Goal: Find specific page/section: Find specific page/section

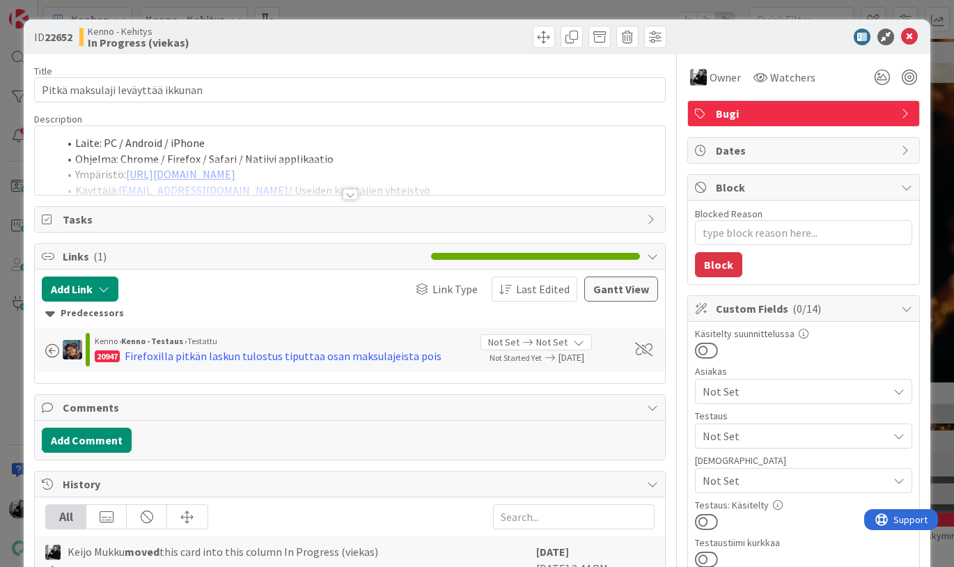
click at [352, 194] on div at bounding box center [349, 194] width 15 height 11
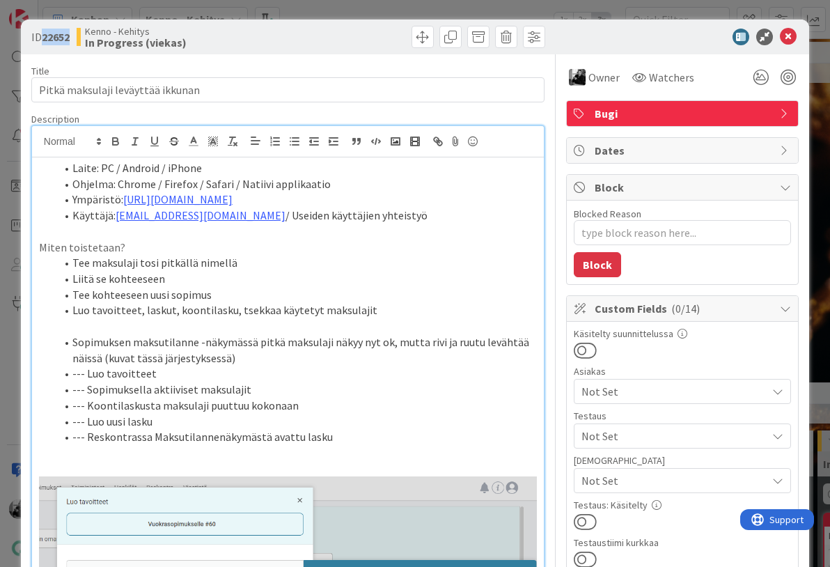
drag, startPoint x: 41, startPoint y: 38, endPoint x: 74, endPoint y: 40, distance: 32.8
click at [74, 40] on div "ID 22652 [PERSON_NAME] In Progress (viekas)" at bounding box center [157, 37] width 253 height 22
drag, startPoint x: 45, startPoint y: 37, endPoint x: 72, endPoint y: 40, distance: 27.3
click at [70, 40] on b "22652" at bounding box center [56, 37] width 28 height 14
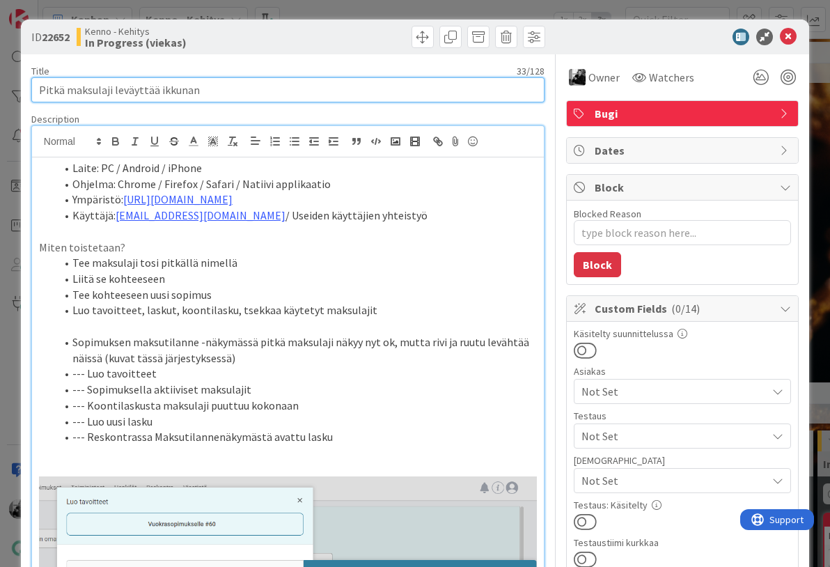
drag, startPoint x: 237, startPoint y: 88, endPoint x: -7, endPoint y: 88, distance: 244.3
click at [0, 88] on html "[PERSON_NAME] 1x 2x 3x 4 Kenno on paras 332 Tekninen feature suunnittelu ja tot…" at bounding box center [415, 283] width 830 height 567
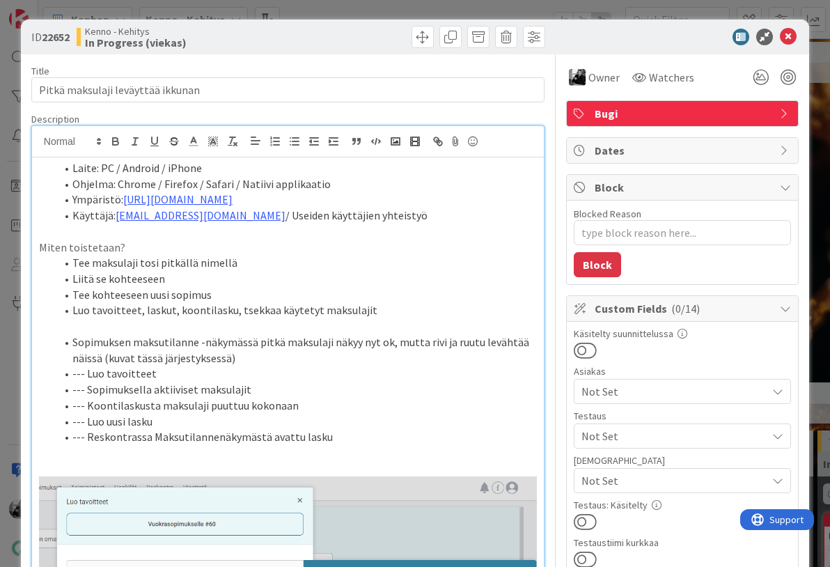
click at [54, 164] on ol "Laite: PC / Android / iPhone Ohjelma: Chrome / Firefox / Safari / Natiivi appli…" at bounding box center [288, 191] width 498 height 63
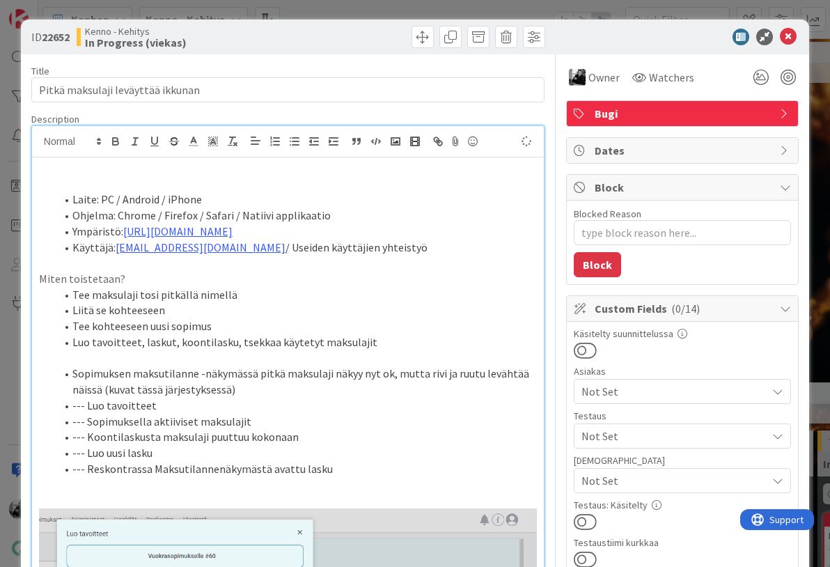
type textarea "x"
click at [787, 35] on icon at bounding box center [788, 37] width 17 height 17
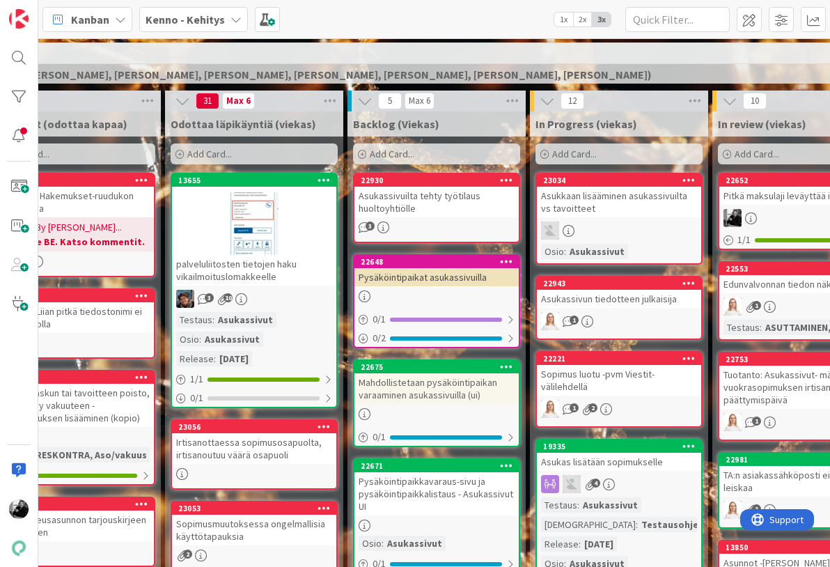
scroll to position [341, 105]
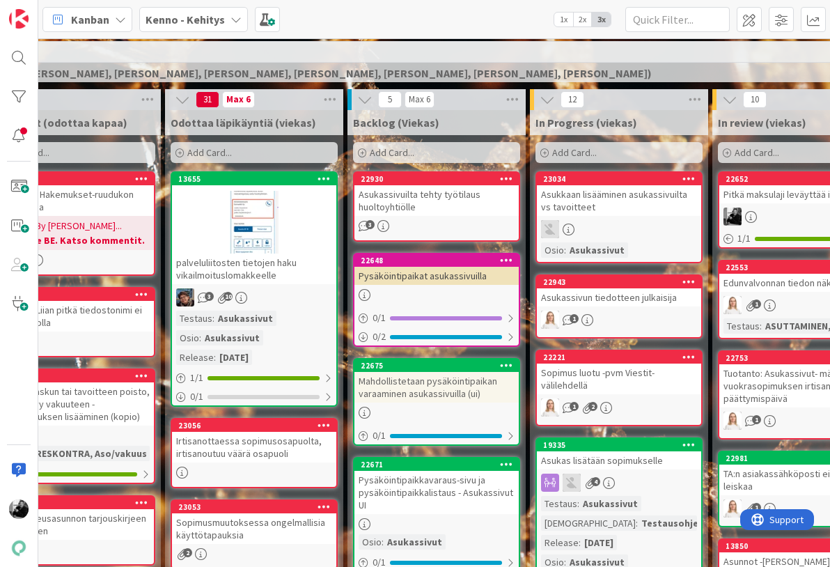
click at [463, 196] on div "Asukassivuilta tehty työtilaus huoltoyhtiölle" at bounding box center [436, 200] width 164 height 31
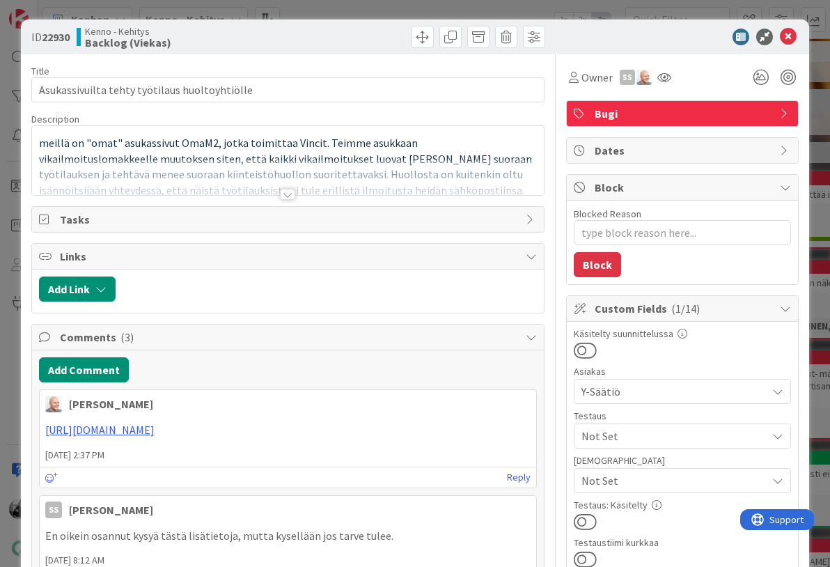
click at [290, 192] on div at bounding box center [287, 194] width 15 height 11
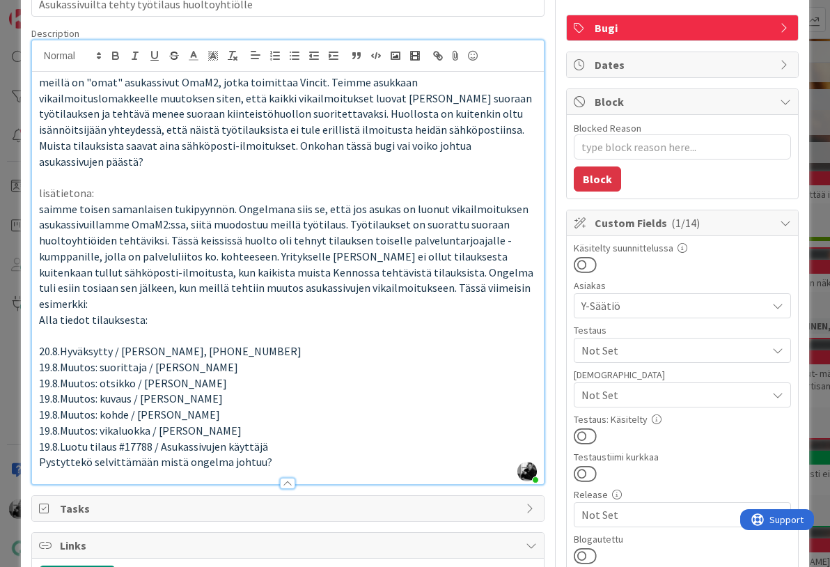
scroll to position [83, 0]
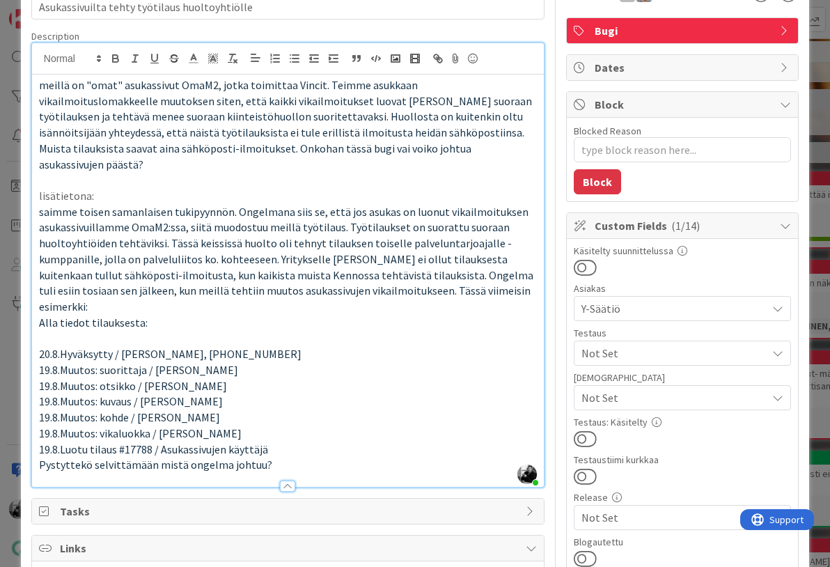
click at [319, 315] on p "Alla tiedot tilauksesta:" at bounding box center [288, 323] width 498 height 16
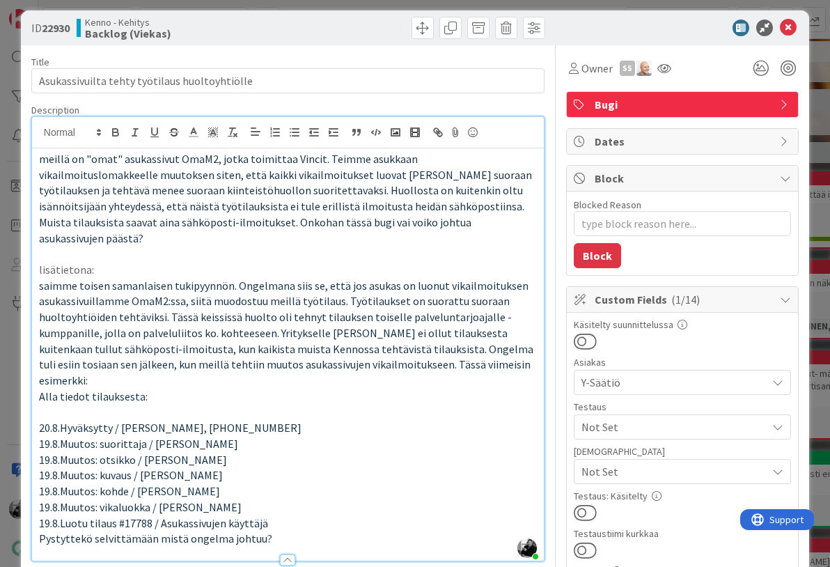
scroll to position [0, 0]
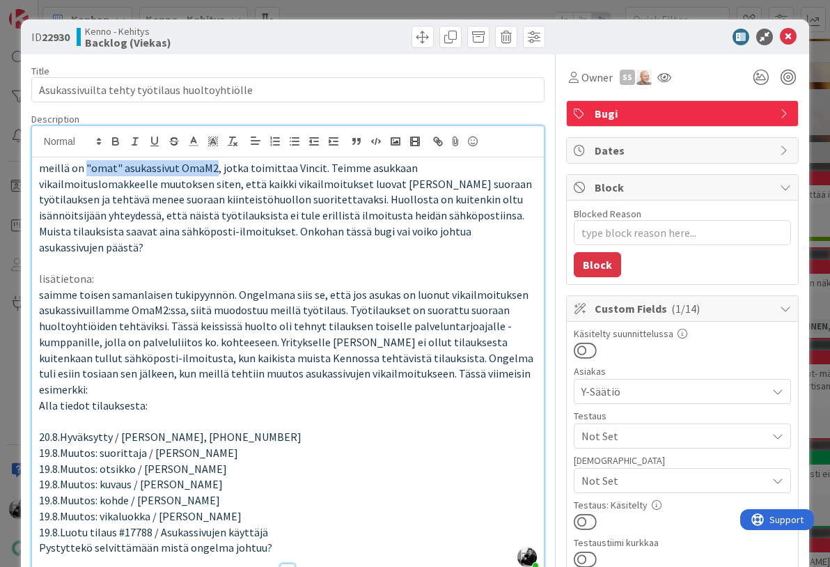
drag, startPoint x: 84, startPoint y: 168, endPoint x: 213, endPoint y: 171, distance: 128.8
click at [213, 171] on span "meillä on "omat" asukassivut OmaM2, jotka toimittaa Vincit. Teimme asukkaan vik…" at bounding box center [286, 207] width 495 height 93
drag, startPoint x: 177, startPoint y: 169, endPoint x: 213, endPoint y: 168, distance: 35.5
click at [213, 168] on span "meillä on "omat" asukassivut OmaM2, jotka toimittaa Vincit. Teimme asukkaan vik…" at bounding box center [286, 207] width 495 height 93
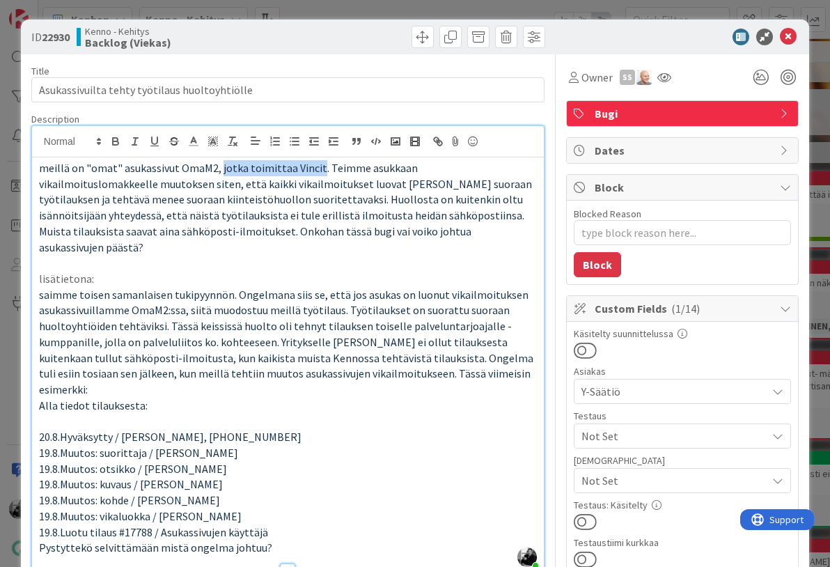
drag, startPoint x: 315, startPoint y: 170, endPoint x: 217, endPoint y: 173, distance: 97.5
click at [217, 173] on span "meillä on "omat" asukassivut OmaM2, jotka toimittaa Vincit. Teimme asukkaan vik…" at bounding box center [286, 207] width 495 height 93
click at [315, 164] on span "meillä on "omat" asukassivut OmaM2, jotka toimittaa Vincit. Teimme asukkaan vik…" at bounding box center [286, 207] width 495 height 93
drag, startPoint x: 316, startPoint y: 168, endPoint x: 123, endPoint y: 173, distance: 192.9
click at [123, 173] on span "meillä on "omat" asukassivut OmaM2, jotka toimittaa Vincit. Teimme asukkaan vik…" at bounding box center [286, 207] width 495 height 93
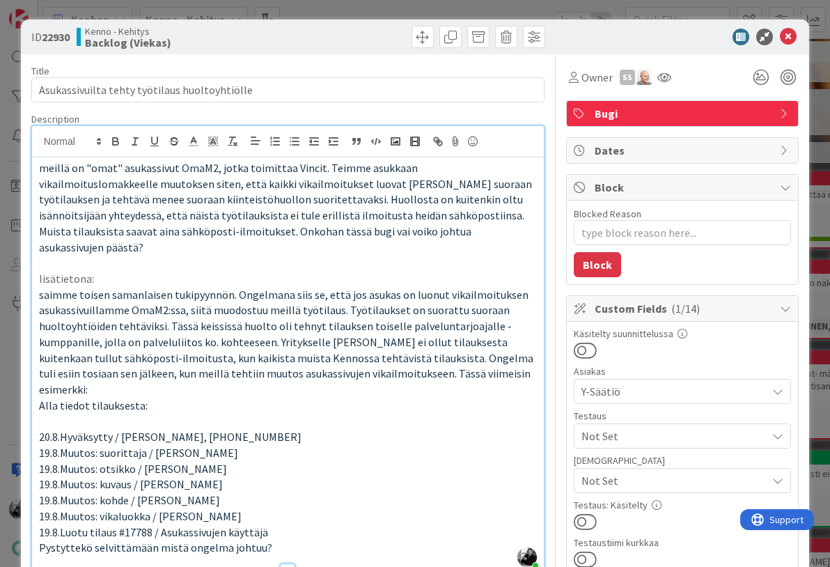
click at [324, 173] on span "meillä on "omat" asukassivut OmaM2, jotka toimittaa Vincit. Teimme asukkaan vik…" at bounding box center [286, 207] width 495 height 93
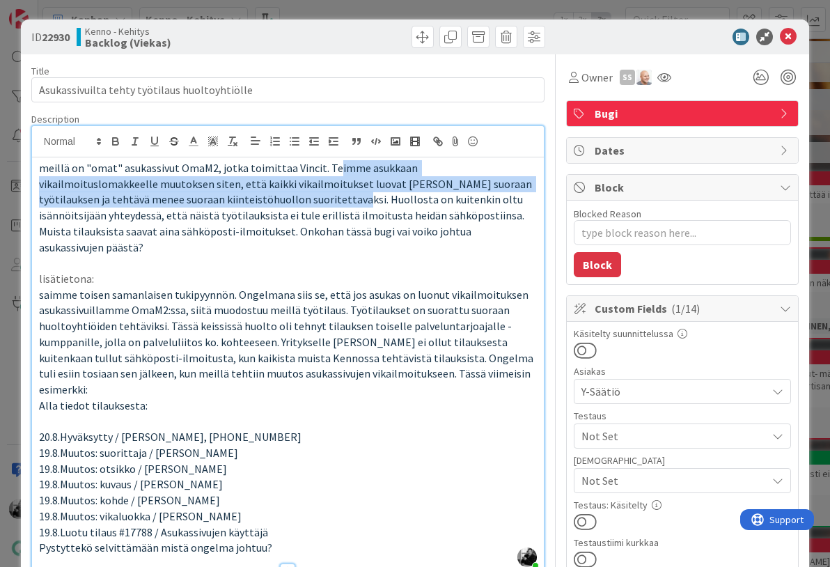
drag, startPoint x: 330, startPoint y: 164, endPoint x: 234, endPoint y: 201, distance: 103.1
click at [234, 201] on span "meillä on "omat" asukassivut OmaM2, jotka toimittaa Vincit. Teimme asukkaan vik…" at bounding box center [286, 207] width 495 height 93
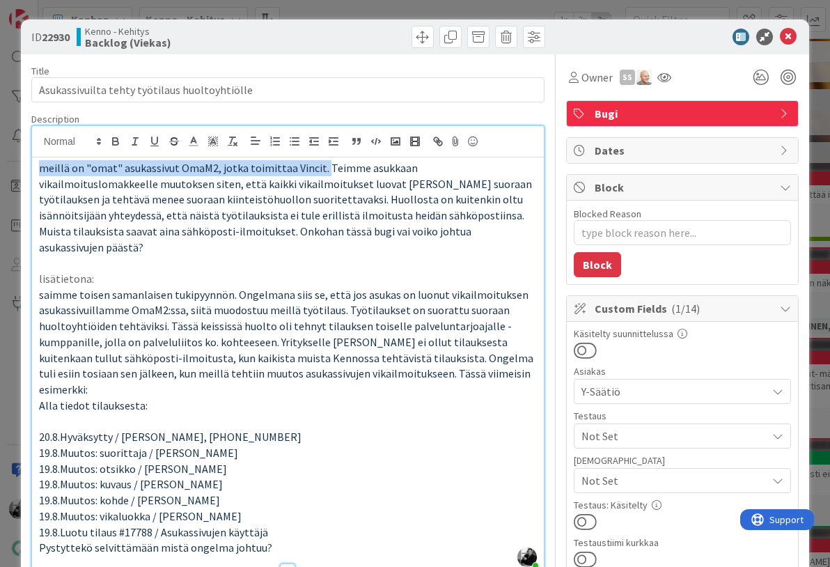
drag, startPoint x: 322, startPoint y: 164, endPoint x: 30, endPoint y: 167, distance: 291.7
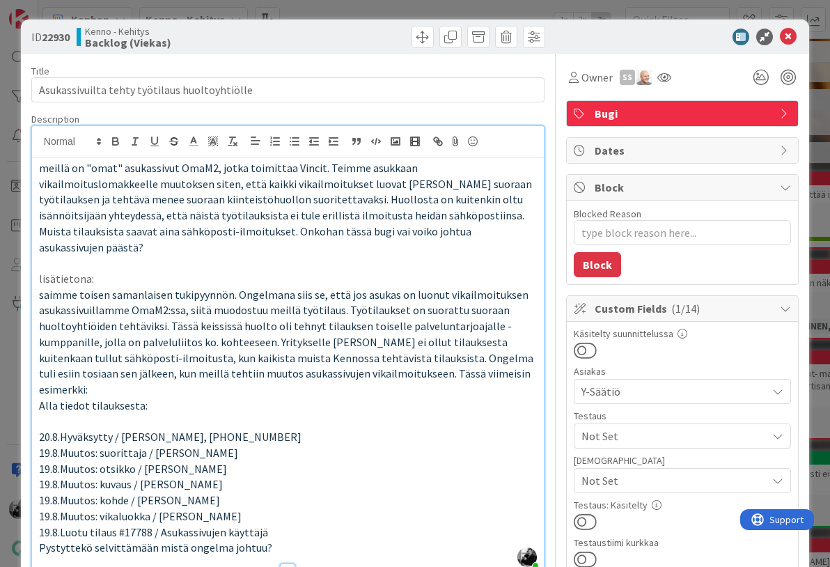
click at [399, 232] on p "meillä on "omat" asukassivut OmaM2, jotka toimittaa Vincit. Teimme asukkaan vik…" at bounding box center [288, 207] width 498 height 95
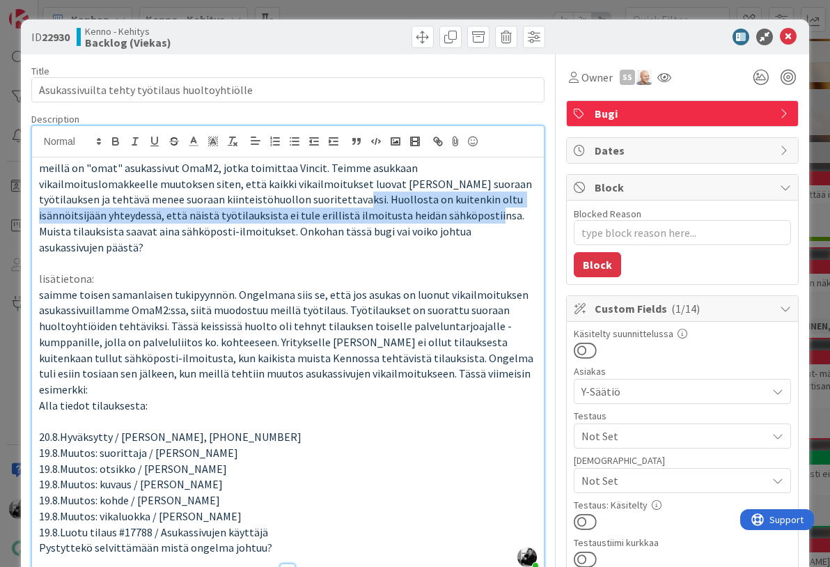
drag, startPoint x: 232, startPoint y: 200, endPoint x: 333, endPoint y: 213, distance: 101.0
click at [333, 213] on span "meillä on "omat" asukassivut OmaM2, jotka toimittaa Vincit. Teimme asukkaan vik…" at bounding box center [286, 207] width 495 height 93
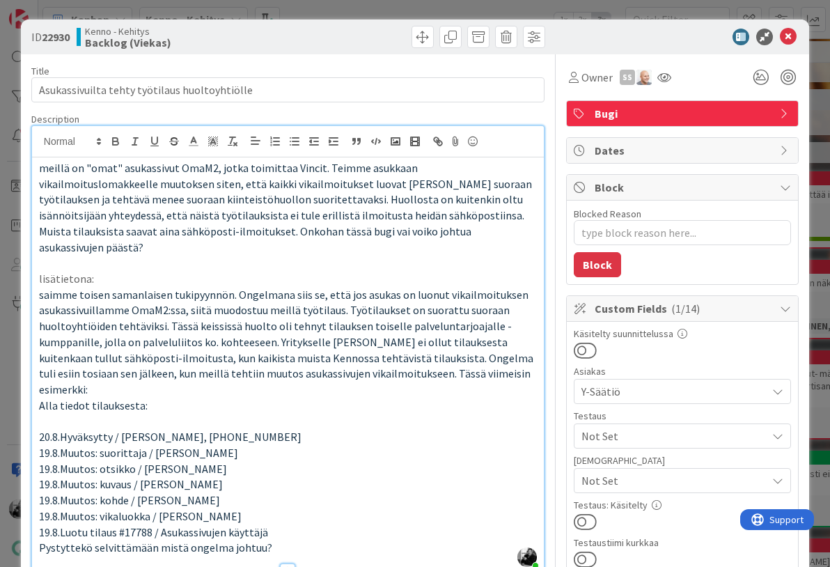
click at [387, 225] on p "meillä on "omat" asukassivut OmaM2, jotka toimittaa Vincit. Teimme asukkaan vik…" at bounding box center [288, 207] width 498 height 95
click at [327, 210] on span "meillä on "omat" asukassivut OmaM2, jotka toimittaa Vincit. Teimme asukkaan vik…" at bounding box center [286, 207] width 495 height 93
drag, startPoint x: 212, startPoint y: 168, endPoint x: 116, endPoint y: 175, distance: 96.3
click at [116, 175] on p "meillä on "omat" asukassivut OmaM2, jotka toimittaa Vincit. Teimme asukkaan vik…" at bounding box center [288, 207] width 498 height 95
click at [176, 171] on span "meillä on "omat" asukassivut OmaM2, jotka toimittaa Vincit. Teimme asukkaan vik…" at bounding box center [286, 207] width 495 height 93
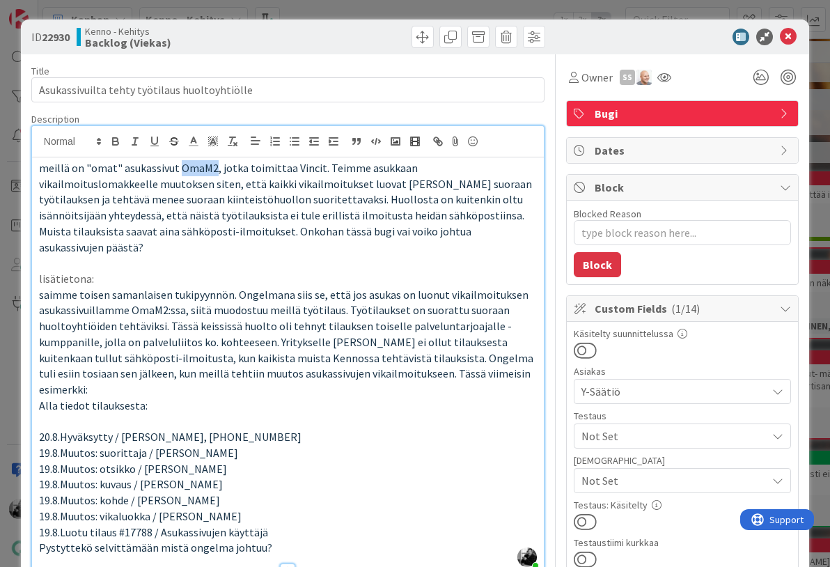
drag, startPoint x: 212, startPoint y: 171, endPoint x: 177, endPoint y: 172, distance: 35.5
click at [177, 172] on span "meillä on "omat" asukassivut OmaM2, jotka toimittaa Vincit. Teimme asukkaan vik…" at bounding box center [286, 207] width 495 height 93
click at [390, 229] on p "meillä on "omat" asukassivut OmaM2, jotka toimittaa Vincit. Teimme asukkaan vik…" at bounding box center [288, 207] width 498 height 95
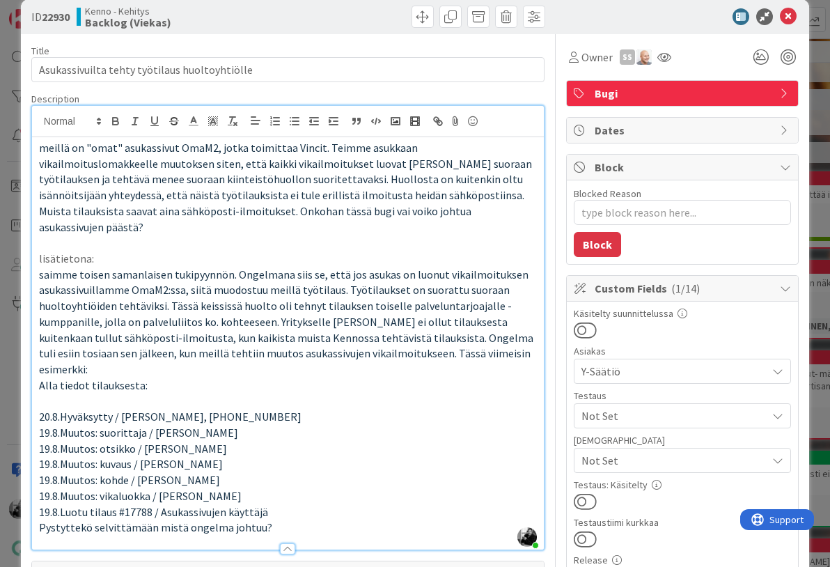
scroll to position [17, 0]
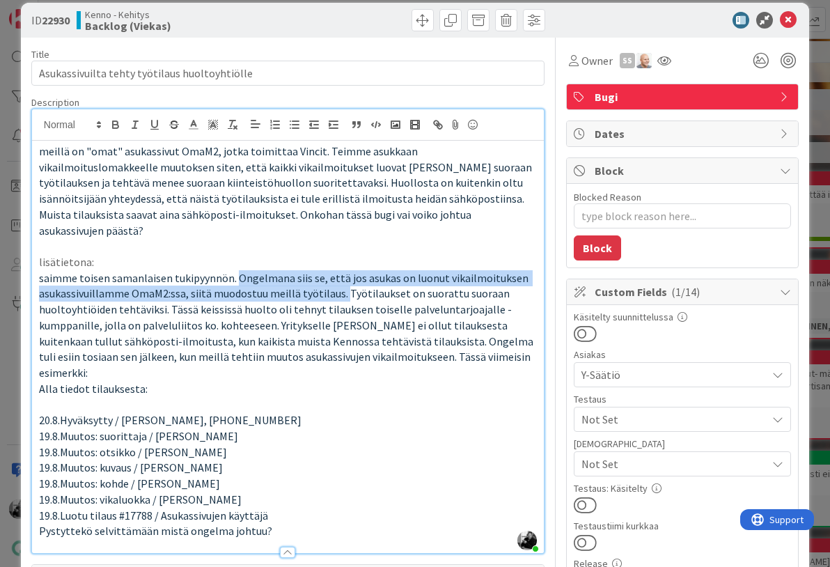
drag, startPoint x: 233, startPoint y: 259, endPoint x: 342, endPoint y: 276, distance: 110.0
click at [342, 276] on span "saimme toisen samanlaisen tukipyynnön. Ongelmana siis se, että jos asukas on lu…" at bounding box center [287, 325] width 496 height 109
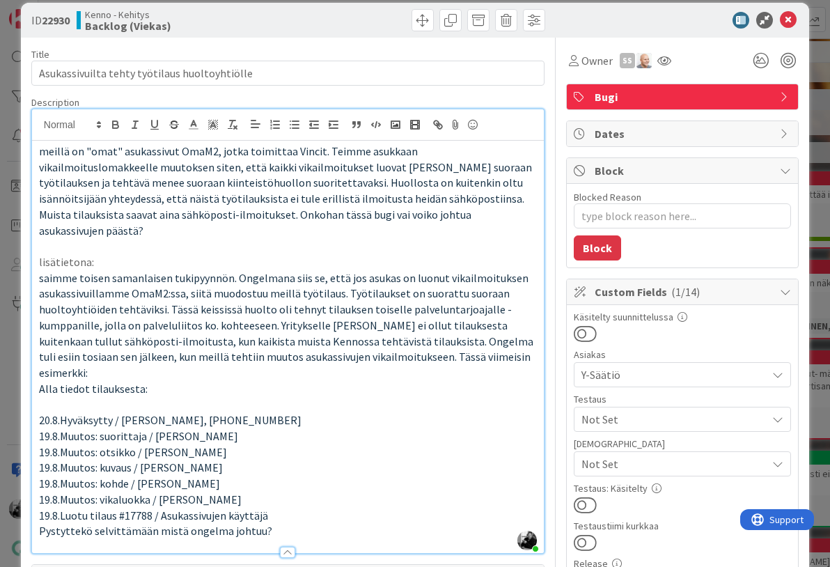
click at [283, 292] on span "saimme toisen samanlaisen tukipyynnön. Ongelmana siis se, että jos asukas on lu…" at bounding box center [287, 325] width 496 height 109
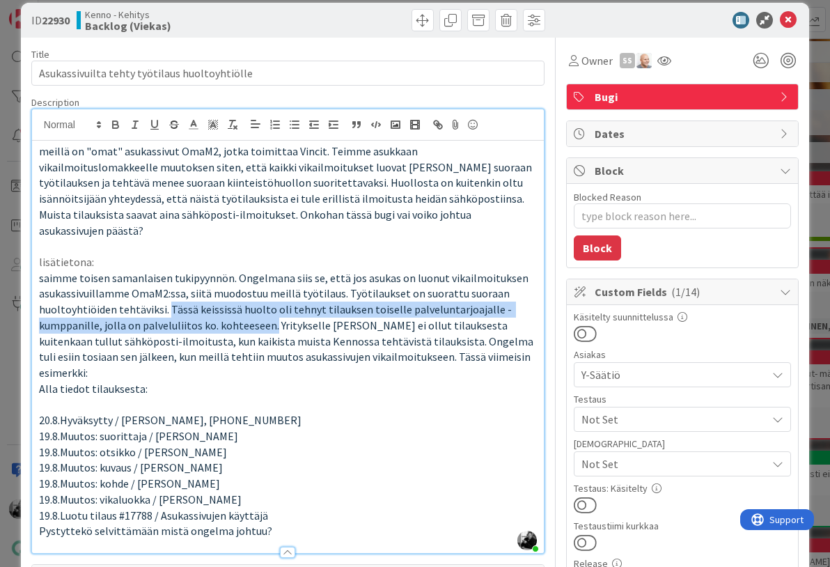
drag, startPoint x: 168, startPoint y: 288, endPoint x: 270, endPoint y: 308, distance: 104.3
click at [270, 308] on span "saimme toisen samanlaisen tukipyynnön. Ongelmana siis se, että jos asukas on lu…" at bounding box center [287, 325] width 496 height 109
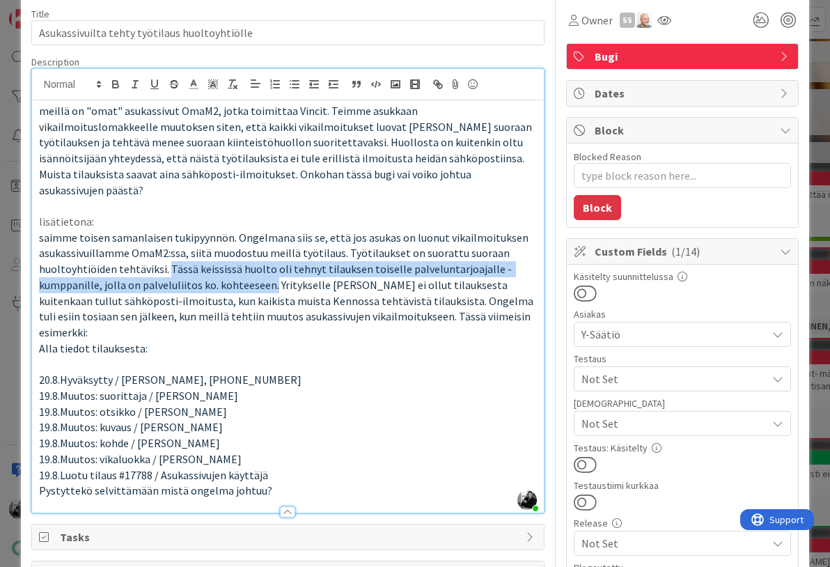
scroll to position [58, 0]
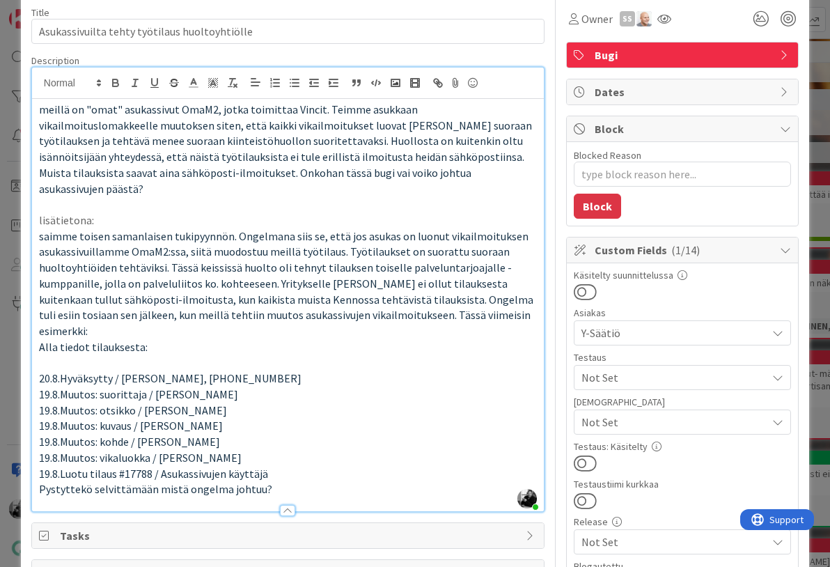
click at [367, 339] on p "Alla tiedot tilauksesta:" at bounding box center [288, 347] width 498 height 16
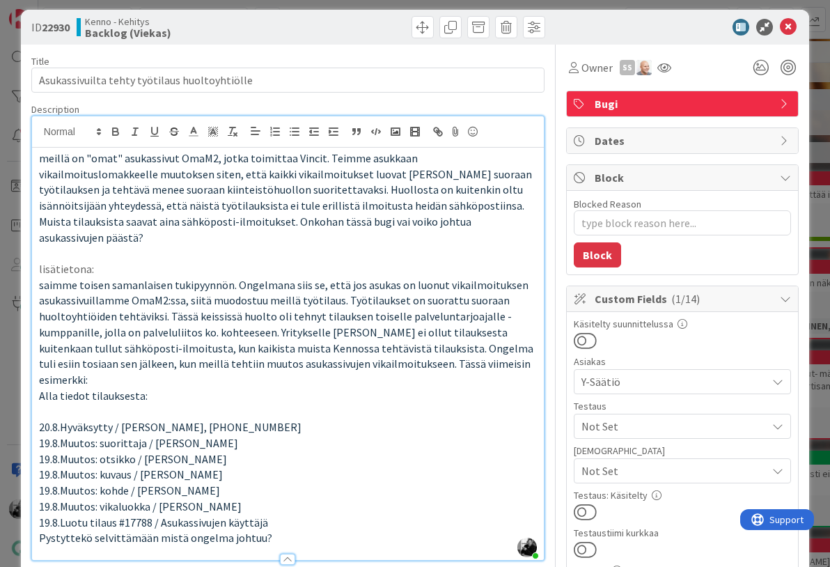
scroll to position [0, 0]
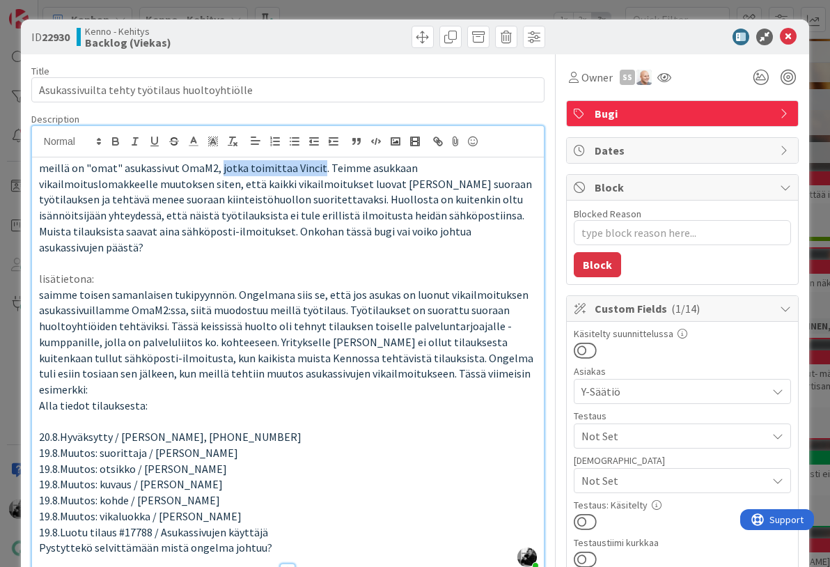
drag, startPoint x: 313, startPoint y: 166, endPoint x: 218, endPoint y: 171, distance: 94.8
click at [218, 171] on span "meillä on "omat" asukassivut OmaM2, jotka toimittaa Vincit. Teimme asukkaan vik…" at bounding box center [286, 207] width 495 height 93
click at [414, 236] on p "meillä on "omat" asukassivut OmaM2, jotka toimittaa Vincit. Teimme asukkaan vik…" at bounding box center [288, 207] width 498 height 95
click at [400, 232] on p "meillä on "omat" asukassivut OmaM2, jotka toimittaa Vincit. Teimme asukkaan vik…" at bounding box center [288, 207] width 498 height 95
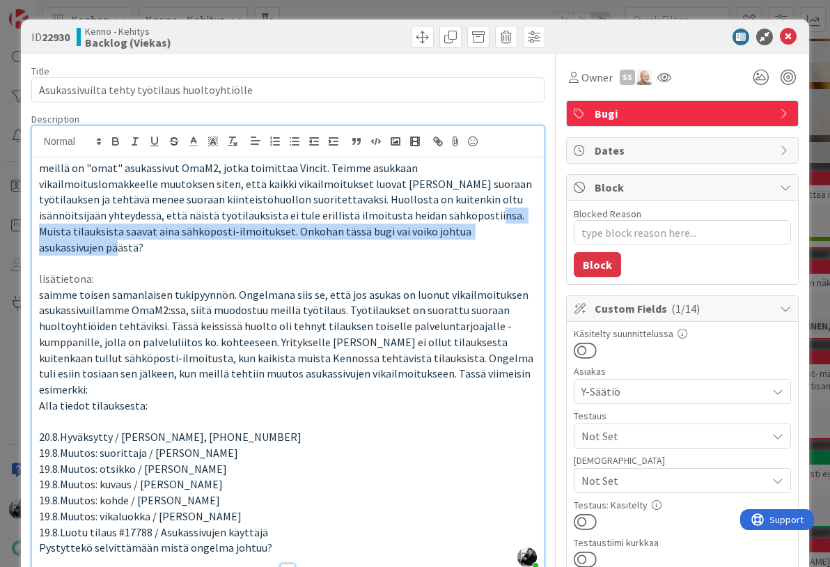
drag, startPoint x: 398, startPoint y: 232, endPoint x: 329, endPoint y: 208, distance: 73.7
click at [329, 208] on p "meillä on "omat" asukassivut OmaM2, jotka toimittaa Vincit. Teimme asukkaan vik…" at bounding box center [288, 207] width 498 height 95
click at [391, 228] on p "meillä on "omat" asukassivut OmaM2, jotka toimittaa Vincit. Teimme asukkaan vik…" at bounding box center [288, 207] width 498 height 95
drag, startPoint x: 381, startPoint y: 232, endPoint x: 326, endPoint y: 217, distance: 57.6
click at [326, 217] on p "meillä on "omat" asukassivut OmaM2, jotka toimittaa Vincit. Teimme asukkaan vik…" at bounding box center [288, 207] width 498 height 95
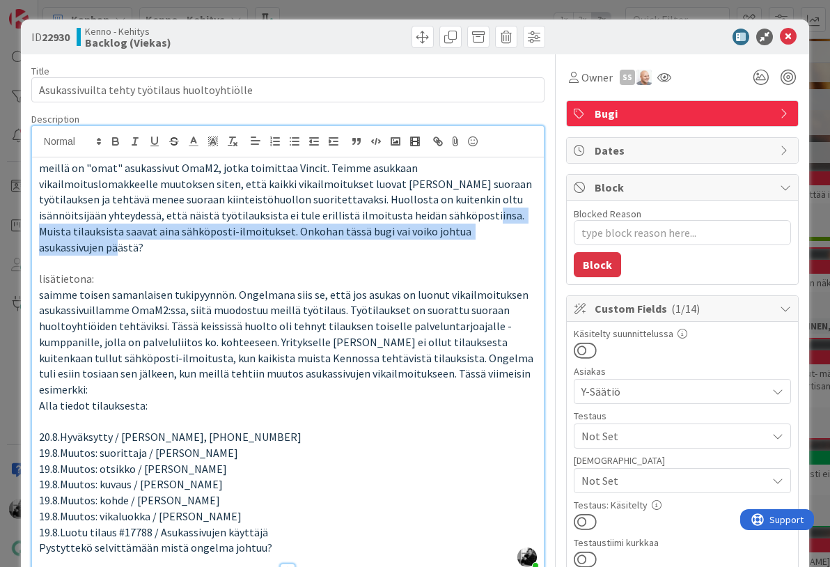
click at [386, 228] on p "meillä on "omat" asukassivut OmaM2, jotka toimittaa Vincit. Teimme asukkaan vik…" at bounding box center [288, 207] width 498 height 95
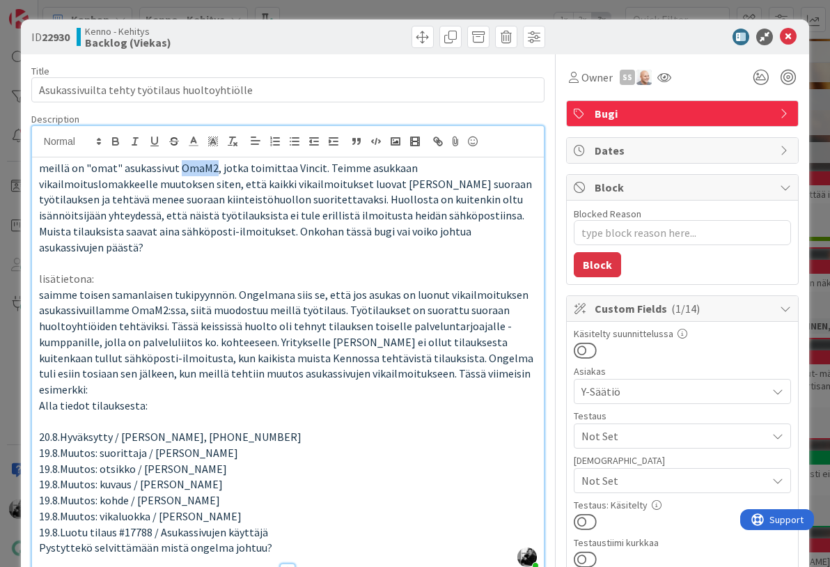
drag, startPoint x: 212, startPoint y: 166, endPoint x: 178, endPoint y: 166, distance: 34.1
click at [178, 166] on span "meillä on "omat" asukassivut OmaM2, jotka toimittaa Vincit. Teimme asukkaan vik…" at bounding box center [286, 207] width 495 height 93
click at [388, 231] on p "meillä on "omat" asukassivut OmaM2, jotka toimittaa Vincit. Teimme asukkaan vik…" at bounding box center [288, 207] width 498 height 95
click at [388, 255] on p at bounding box center [288, 263] width 498 height 16
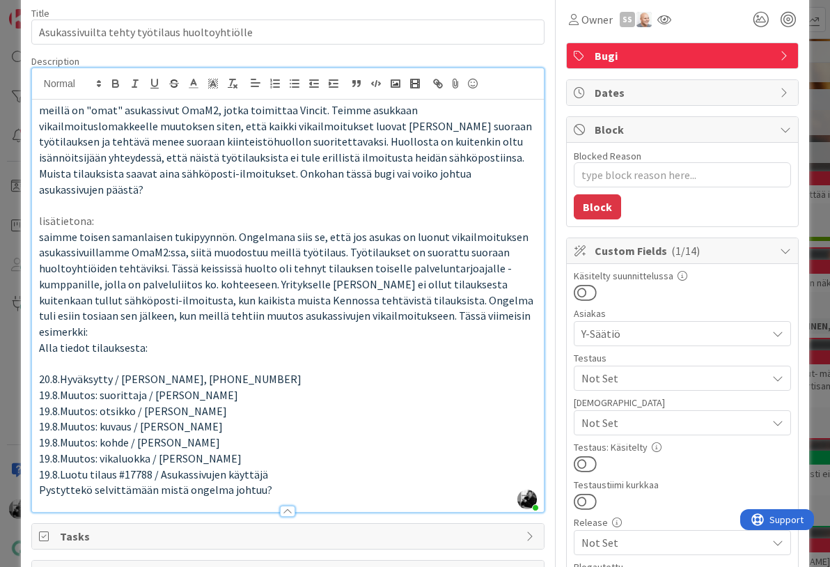
scroll to position [58, 0]
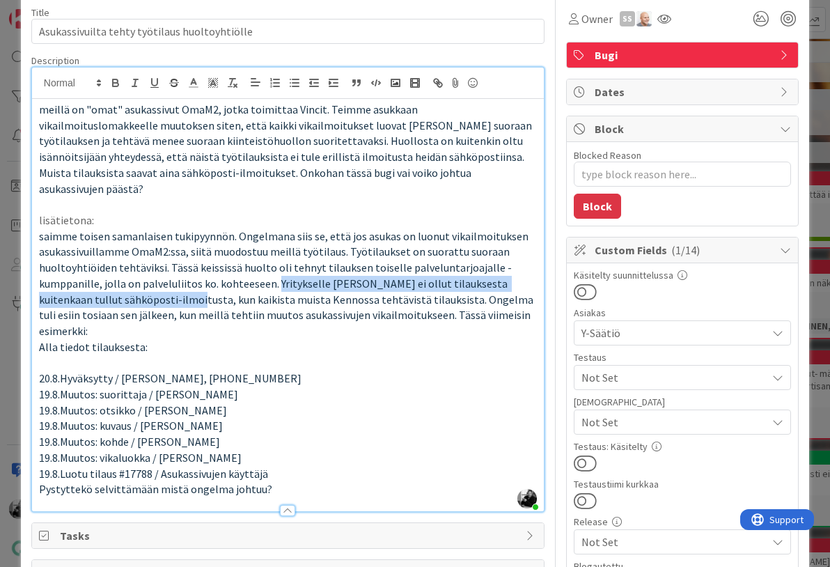
drag, startPoint x: 273, startPoint y: 265, endPoint x: 152, endPoint y: 283, distance: 122.5
click at [151, 283] on span "saimme toisen samanlaisen tukipyynnön. Ongelmana siis se, että jos asukas on lu…" at bounding box center [287, 283] width 496 height 109
click at [152, 283] on span "saimme toisen samanlaisen tukipyynnön. Ongelmana siis se, että jos asukas on lu…" at bounding box center [287, 283] width 496 height 109
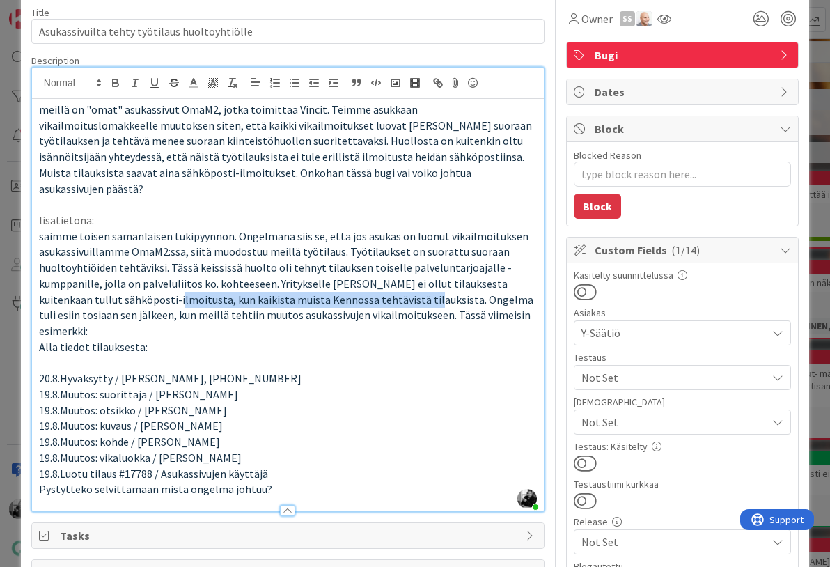
drag, startPoint x: 379, startPoint y: 283, endPoint x: 133, endPoint y: 277, distance: 246.5
click at [133, 277] on span "saimme toisen samanlaisen tukipyynnön. Ongelmana siis se, että jos asukas on lu…" at bounding box center [287, 283] width 496 height 109
click at [167, 339] on p "Alla tiedot tilauksesta:" at bounding box center [288, 347] width 498 height 16
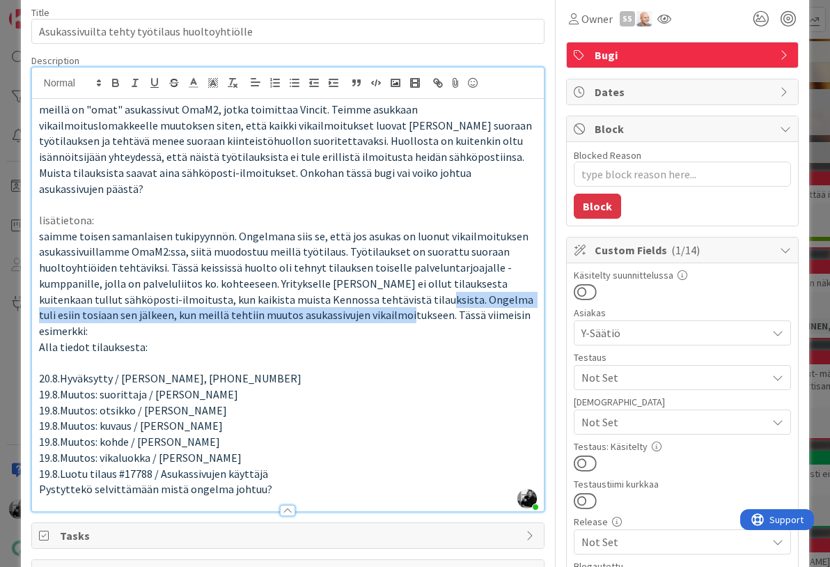
drag, startPoint x: 385, startPoint y: 282, endPoint x: 349, endPoint y: 301, distance: 40.5
click at [349, 301] on span "saimme toisen samanlaisen tukipyynnön. Ongelmana siis se, että jos asukas on lu…" at bounding box center [287, 283] width 496 height 109
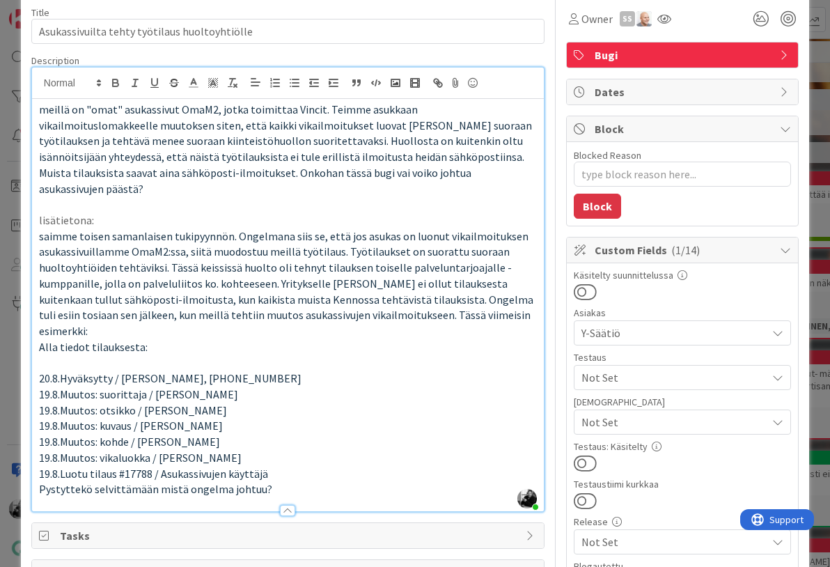
click at [363, 355] on p at bounding box center [288, 363] width 498 height 16
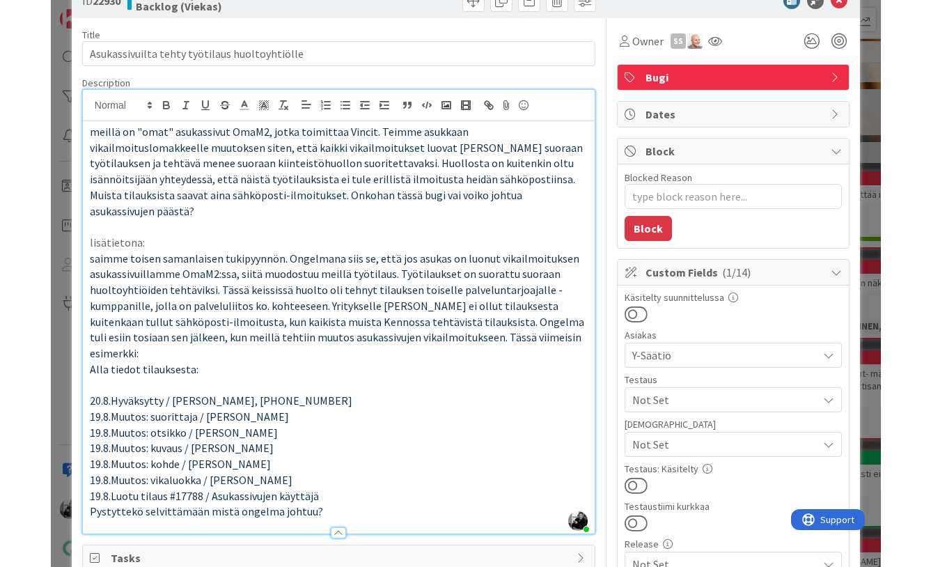
scroll to position [0, 0]
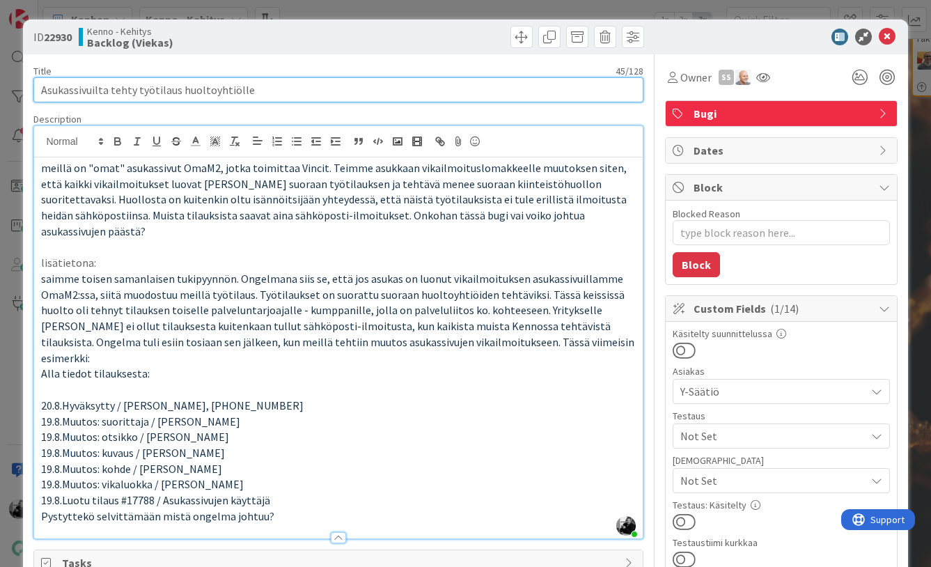
click at [267, 90] on input "Asukassivuilta tehty työtilaus huoltoyhtiölle" at bounding box center [337, 89] width 609 height 25
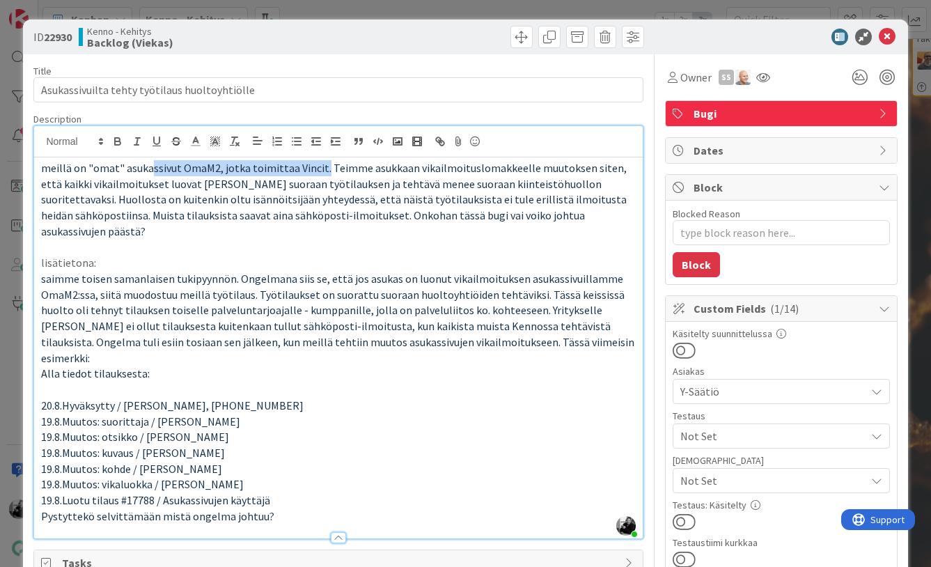
drag, startPoint x: 318, startPoint y: 168, endPoint x: 148, endPoint y: 171, distance: 170.6
click at [148, 171] on span "meillä on "omat" asukassivut OmaM2, jotka toimittaa Vincit. Teimme asukkaan vik…" at bounding box center [334, 199] width 587 height 77
click at [207, 239] on p at bounding box center [338, 247] width 594 height 16
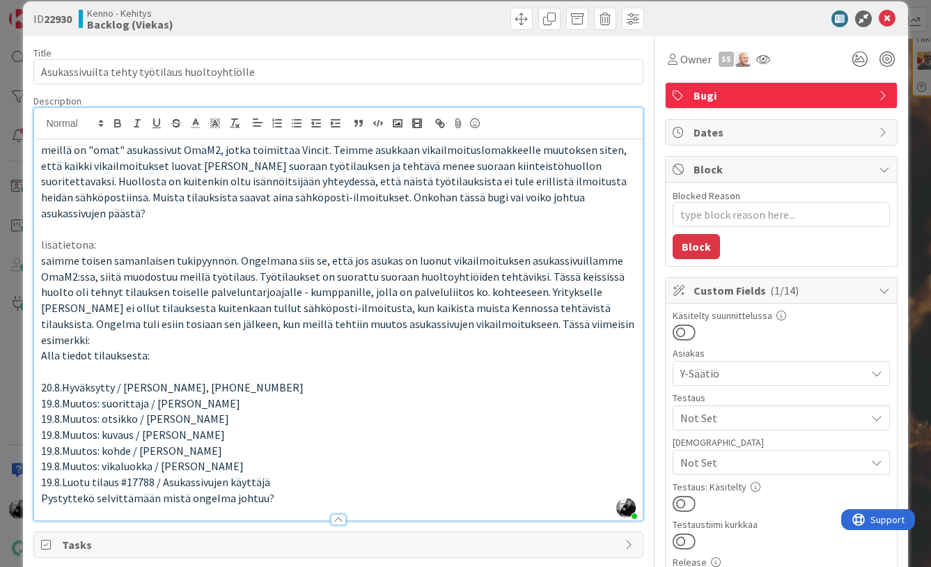
scroll to position [19, 0]
click at [372, 236] on p "lisätietona:" at bounding box center [338, 244] width 594 height 16
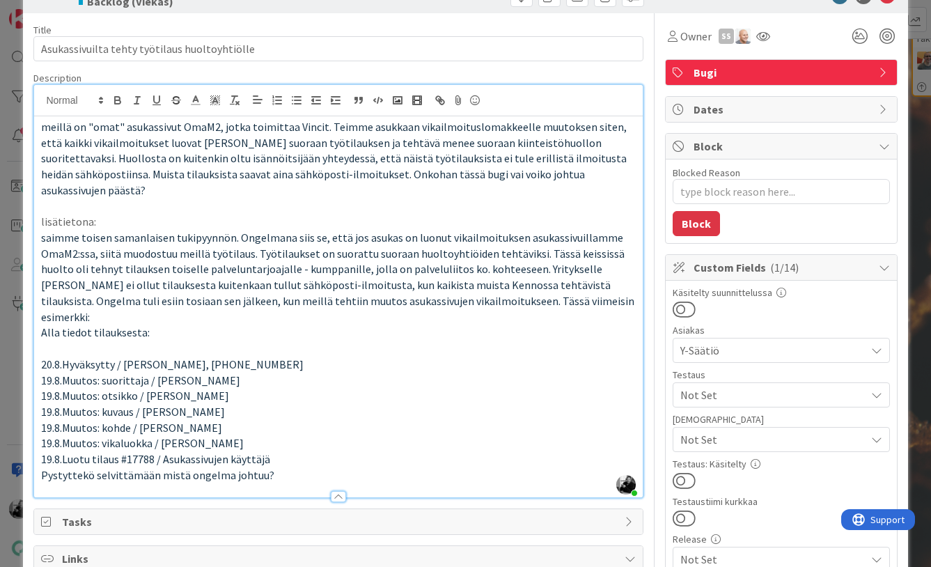
scroll to position [44, 0]
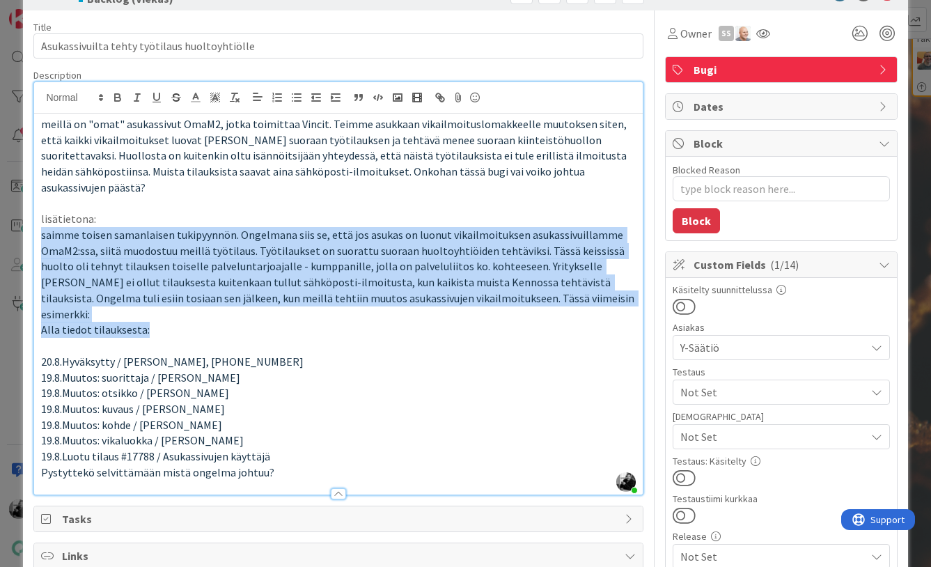
drag, startPoint x: 207, startPoint y: 295, endPoint x: 212, endPoint y: 201, distance: 94.1
click at [212, 201] on div "meillä on "omat" asukassivut OmaM2, jotka toimittaa Vincit. Teimme asukkaan vik…" at bounding box center [338, 303] width 608 height 381
click at [212, 211] on p "lisätietona:" at bounding box center [338, 219] width 594 height 16
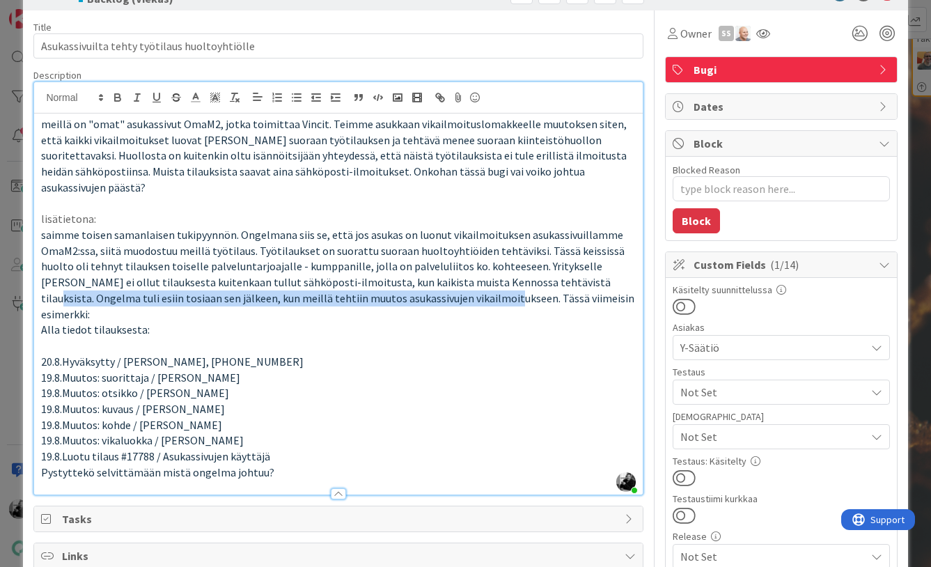
drag, startPoint x: 546, startPoint y: 266, endPoint x: 409, endPoint y: 285, distance: 138.4
click at [409, 285] on span "saimme toisen samanlaisen tukipyynnön. Ongelmana siis se, että jos asukas on lu…" at bounding box center [338, 274] width 595 height 93
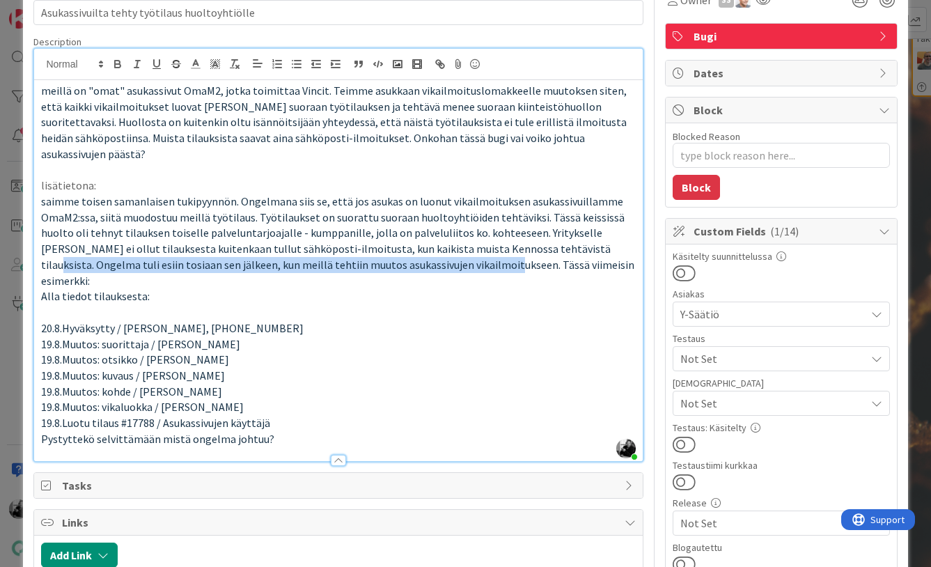
scroll to position [0, 0]
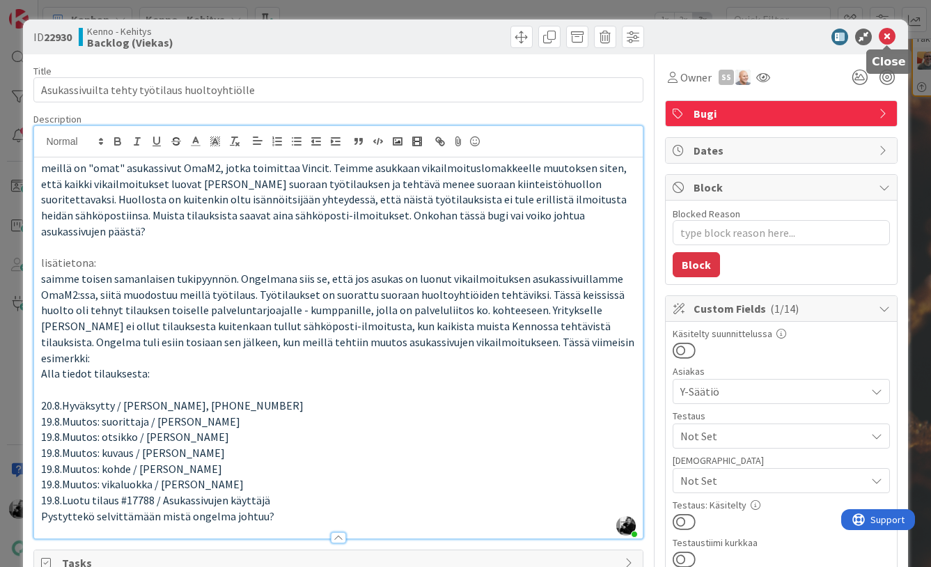
click at [889, 38] on icon at bounding box center [886, 37] width 17 height 17
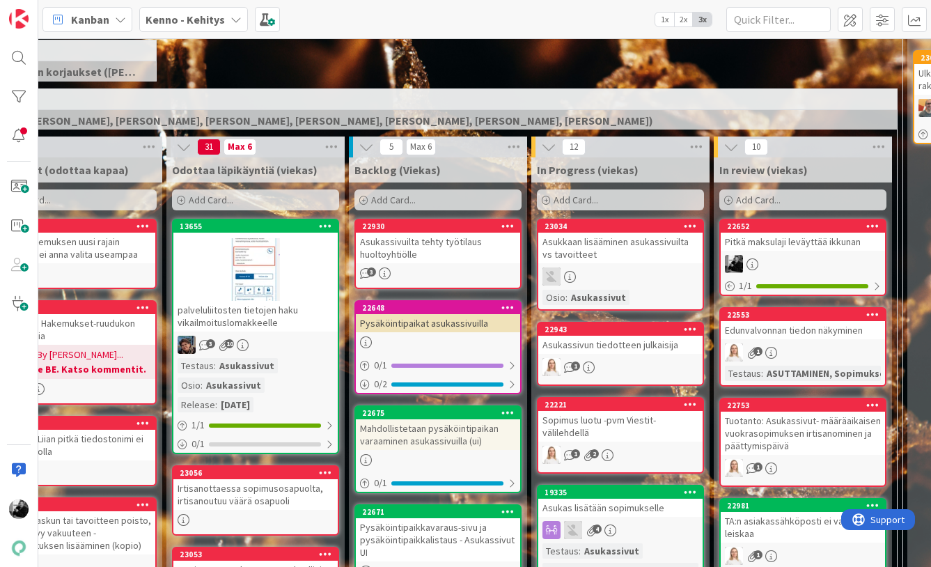
click at [450, 255] on div "Asukassivuilta tehty työtilaus huoltoyhtiölle" at bounding box center [438, 247] width 164 height 31
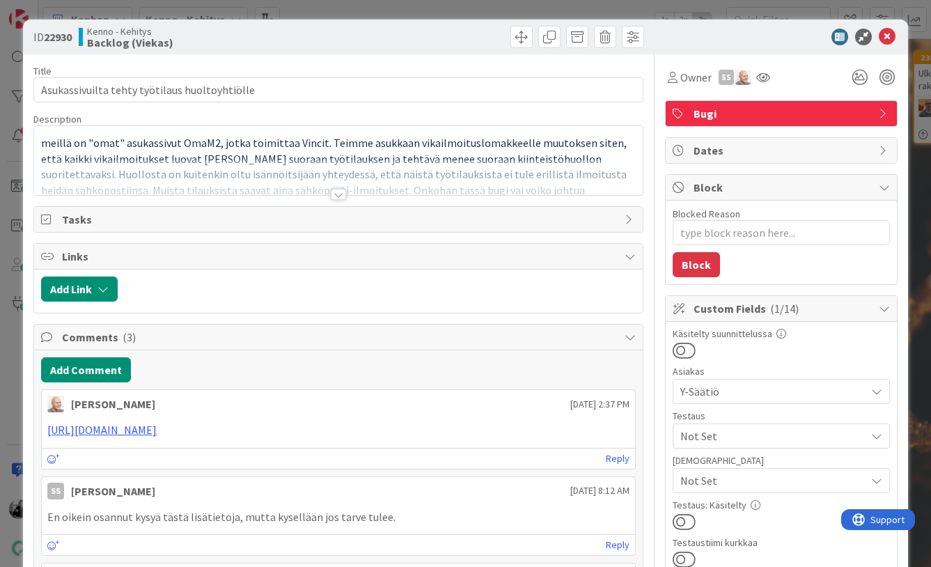
click at [335, 196] on div at bounding box center [338, 194] width 15 height 11
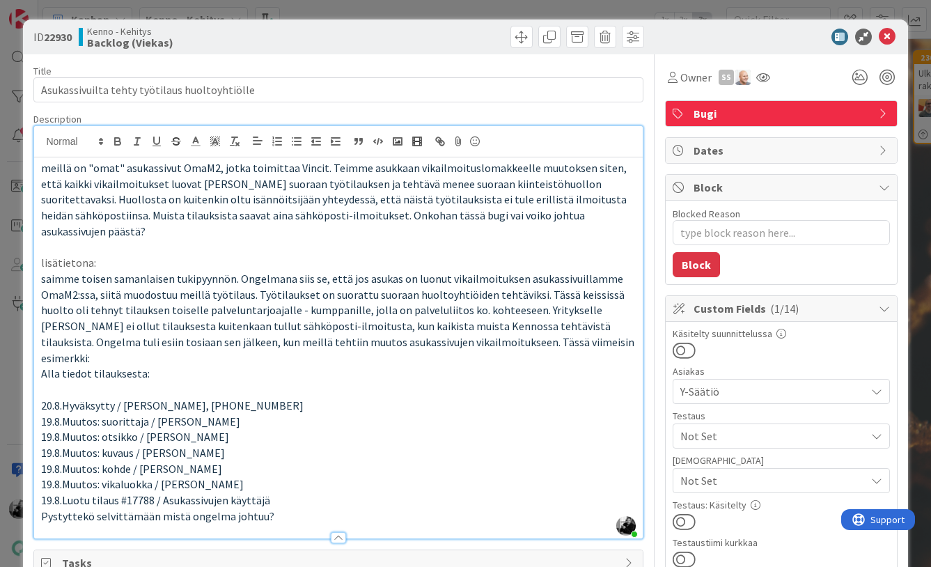
click at [584, 220] on p "meillä on "omat" asukassivut OmaM2, jotka toimittaa Vincit. Teimme asukkaan vik…" at bounding box center [338, 199] width 594 height 79
drag, startPoint x: 154, startPoint y: 467, endPoint x: 127, endPoint y: 468, distance: 27.2
click at [127, 493] on span "19.8.Luotu tilaus #17788 / Asukassivujen käyttäjä" at bounding box center [155, 500] width 229 height 14
drag, startPoint x: 278, startPoint y: 468, endPoint x: 161, endPoint y: 470, distance: 116.9
click at [161, 492] on p "19.8.Luotu tilaus #17788 / Asukassivujen käyttäjä" at bounding box center [338, 500] width 594 height 16
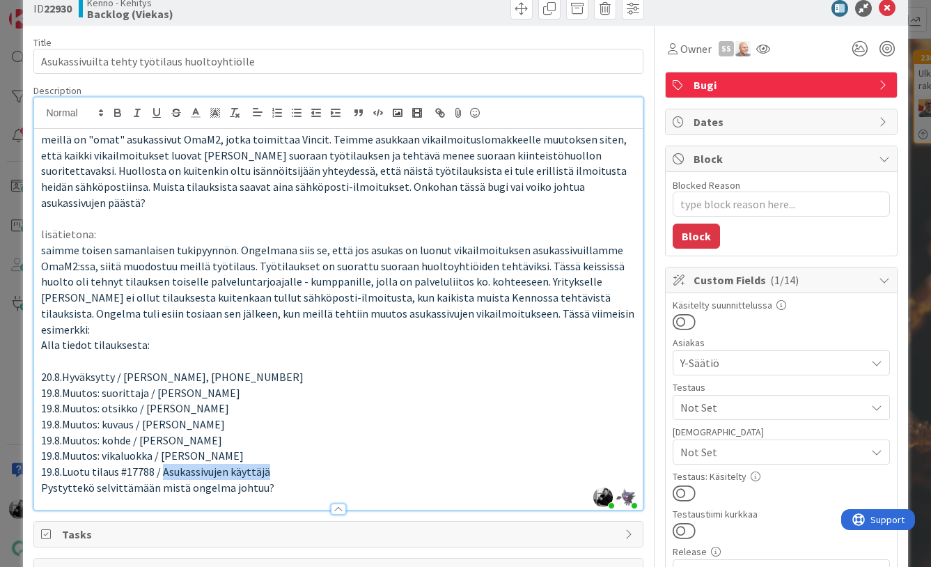
scroll to position [44, 0]
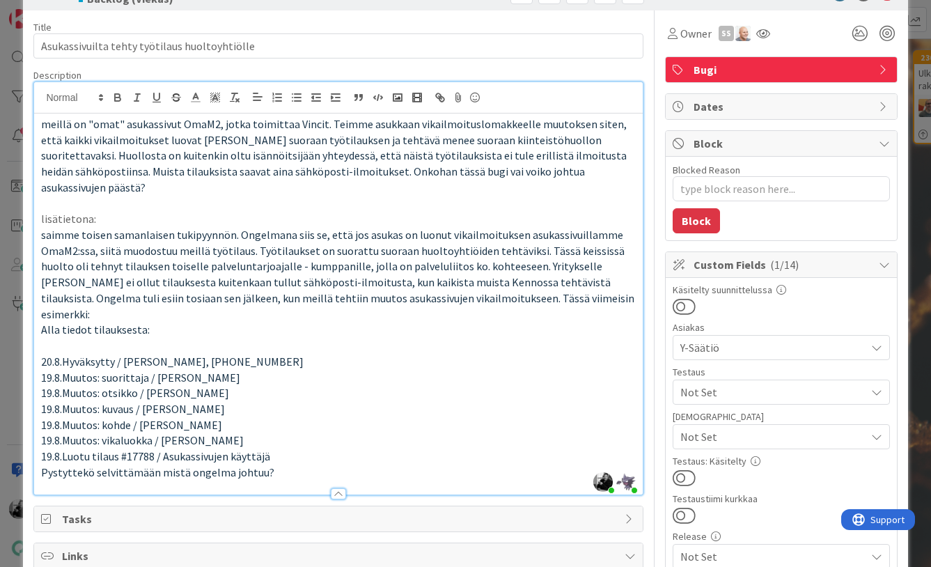
click at [228, 196] on p at bounding box center [338, 204] width 594 height 16
click at [281, 196] on p at bounding box center [338, 204] width 594 height 16
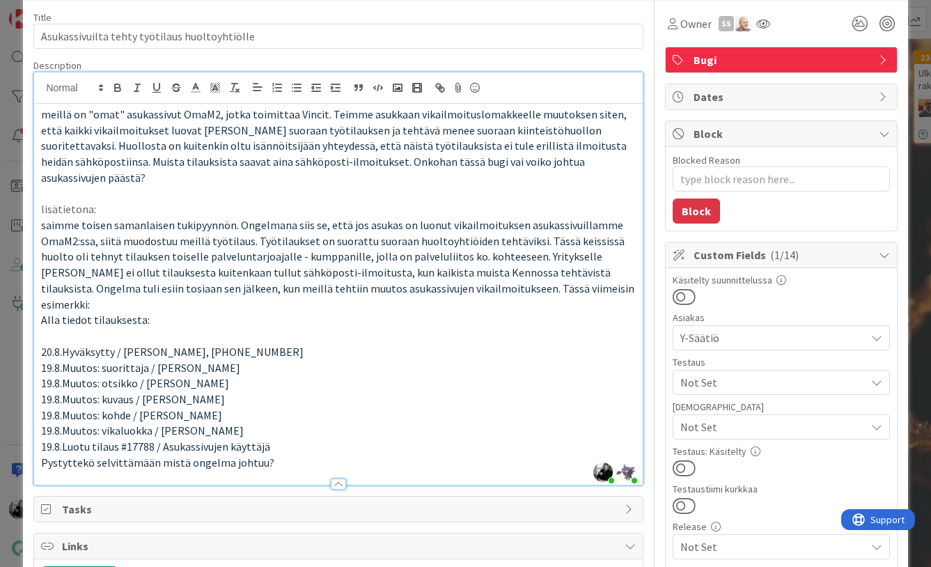
scroll to position [50, 0]
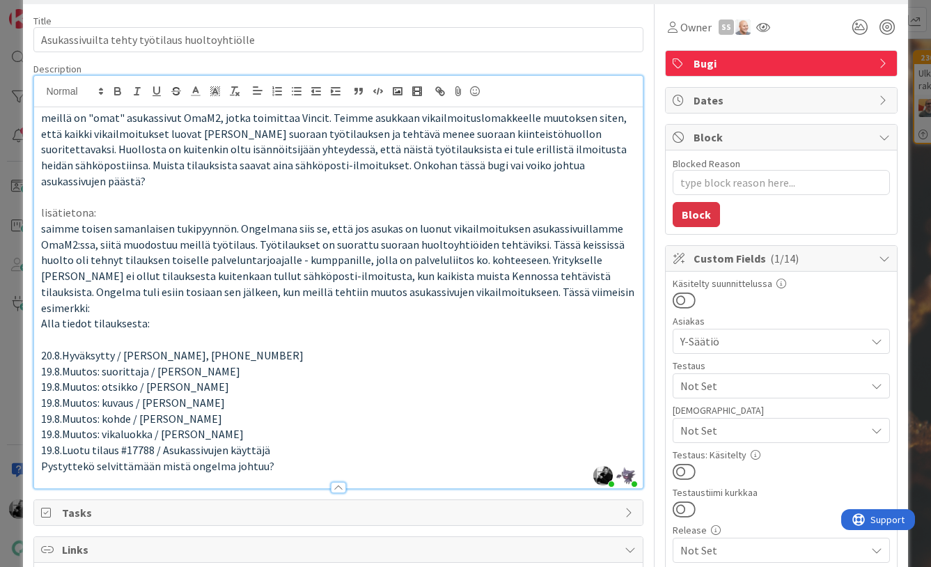
click at [308, 331] on p at bounding box center [338, 339] width 594 height 16
click at [318, 205] on p "lisätietona:" at bounding box center [338, 213] width 594 height 16
click at [325, 189] on p at bounding box center [338, 197] width 594 height 16
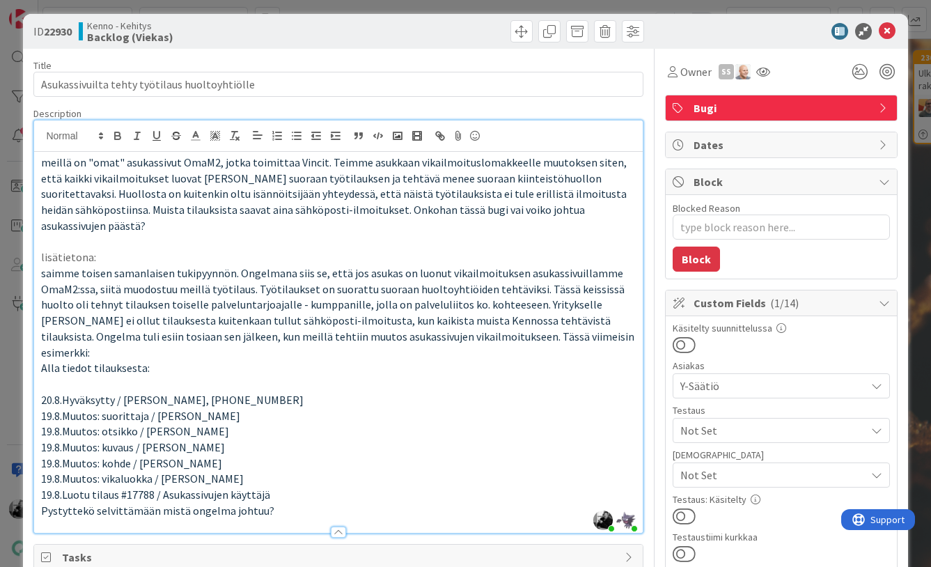
scroll to position [0, 0]
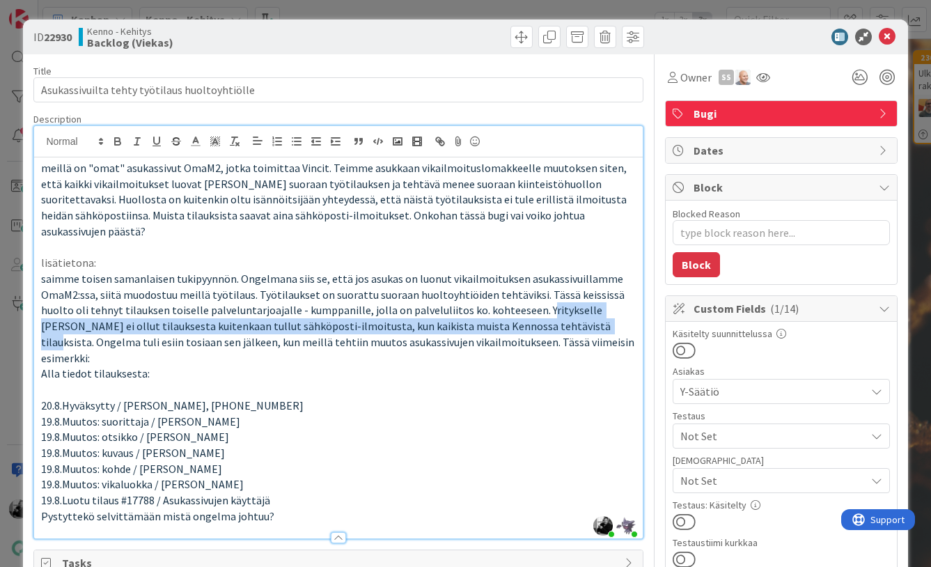
drag, startPoint x: 544, startPoint y: 313, endPoint x: 533, endPoint y: 297, distance: 20.1
click at [533, 297] on span "saimme toisen samanlaisen tukipyynnön. Ongelmana siis se, että jos asukas on lu…" at bounding box center [338, 317] width 595 height 93
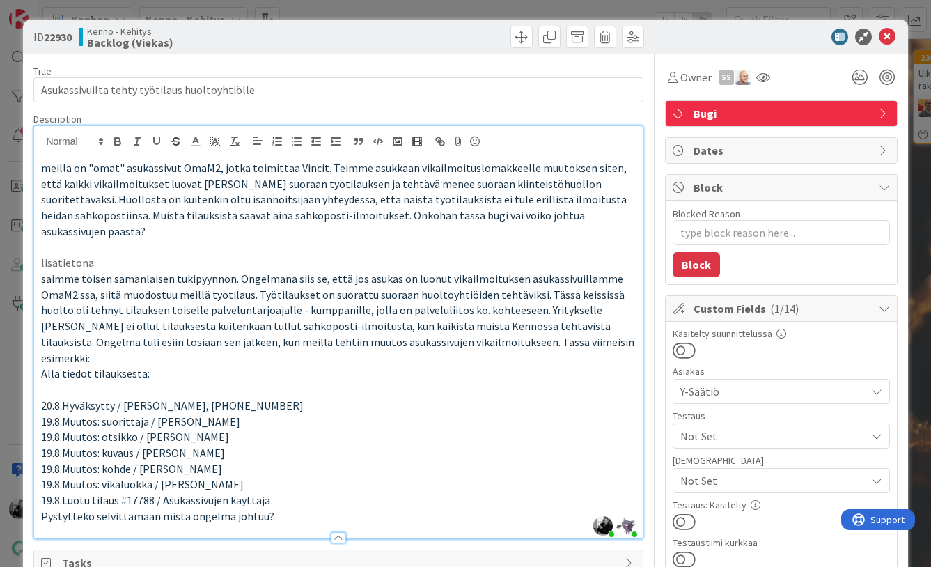
click at [549, 326] on p "saimme toisen samanlaisen tukipyynnön. Ongelmana siis se, että jos asukas on lu…" at bounding box center [338, 318] width 594 height 95
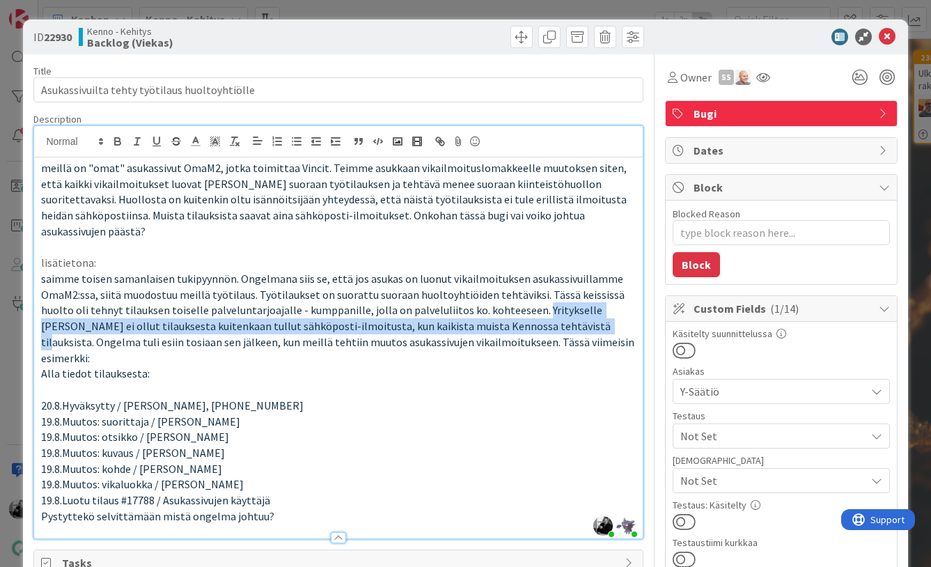
drag, startPoint x: 542, startPoint y: 312, endPoint x: 532, endPoint y: 294, distance: 19.6
click at [532, 294] on span "saimme toisen samanlaisen tukipyynnön. Ongelmana siis se, että jos asukas on lu…" at bounding box center [338, 317] width 595 height 93
drag, startPoint x: 546, startPoint y: 313, endPoint x: 528, endPoint y: 293, distance: 27.6
click at [528, 293] on span "saimme toisen samanlaisen tukipyynnön. Ongelmana siis se, että jos asukas on lu…" at bounding box center [338, 317] width 595 height 93
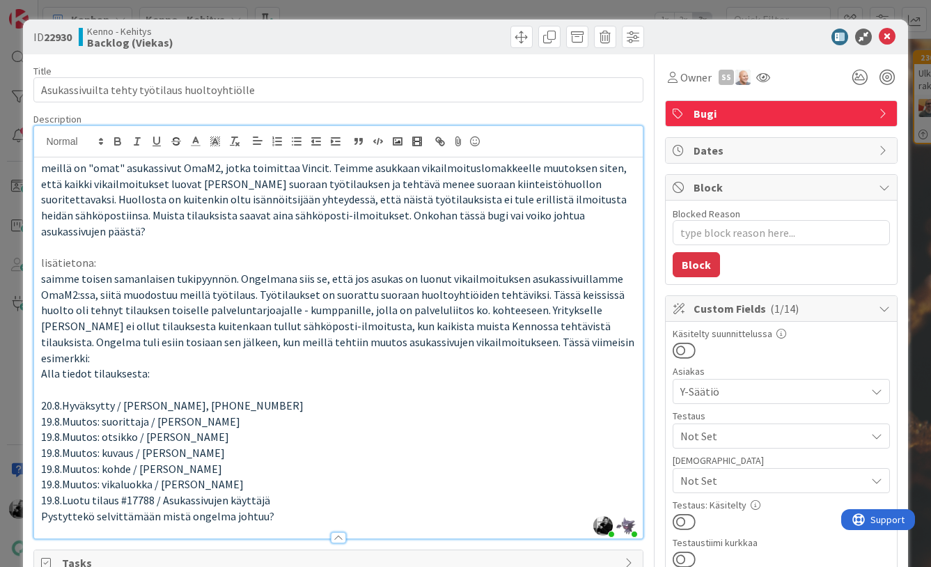
click at [557, 325] on p "saimme toisen samanlaisen tukipyynnön. Ongelmana siis se, että jos asukas on lu…" at bounding box center [338, 318] width 594 height 95
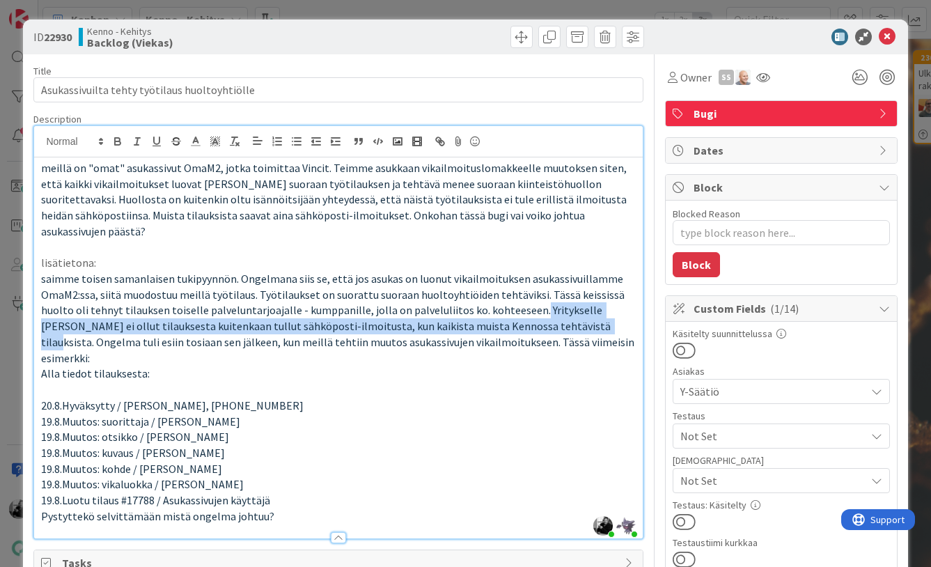
drag, startPoint x: 545, startPoint y: 314, endPoint x: 528, endPoint y: 292, distance: 28.3
click at [528, 292] on span "saimme toisen samanlaisen tukipyynnön. Ongelmana siis se, että jos asukas on lu…" at bounding box center [338, 317] width 595 height 93
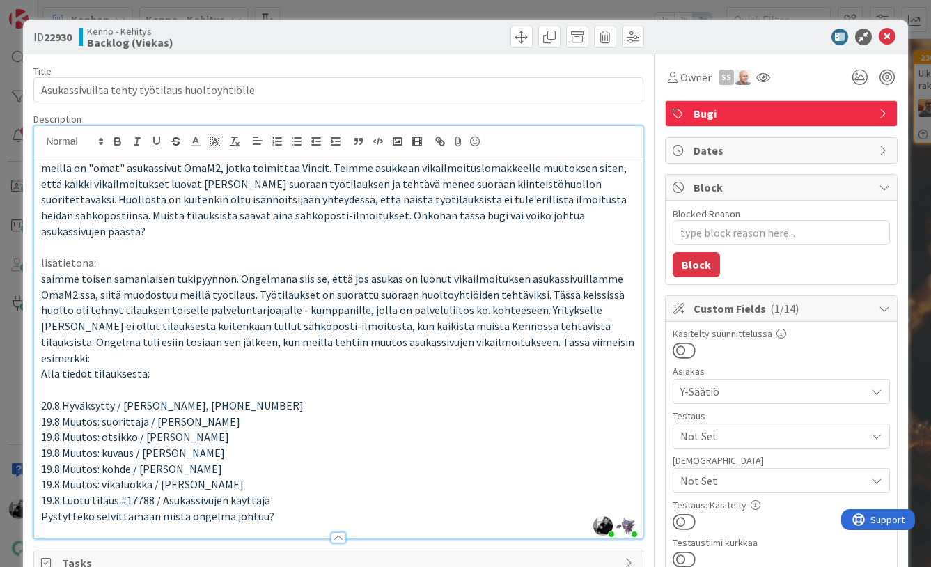
click at [530, 255] on p "lisätietona:" at bounding box center [338, 263] width 594 height 16
click at [352, 239] on p at bounding box center [338, 247] width 594 height 16
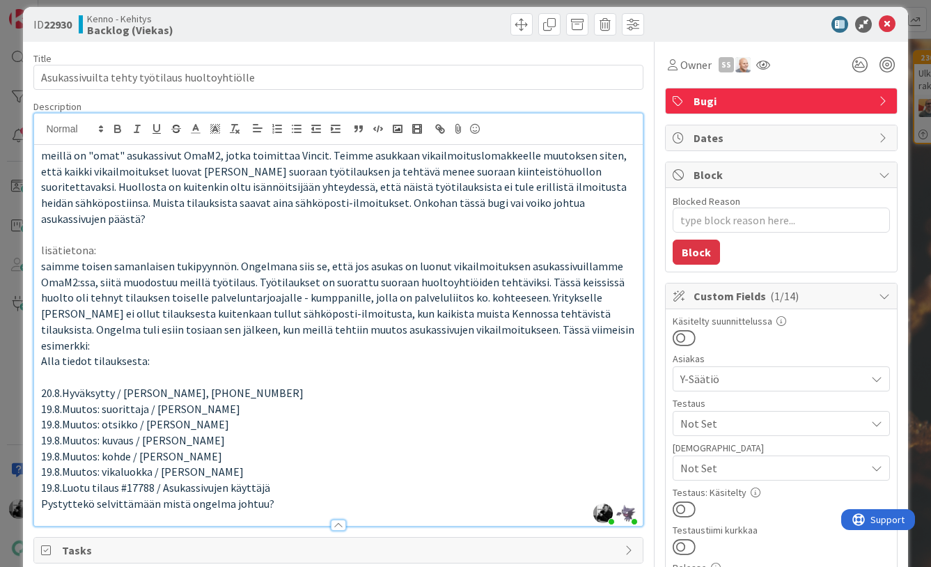
scroll to position [24, 0]
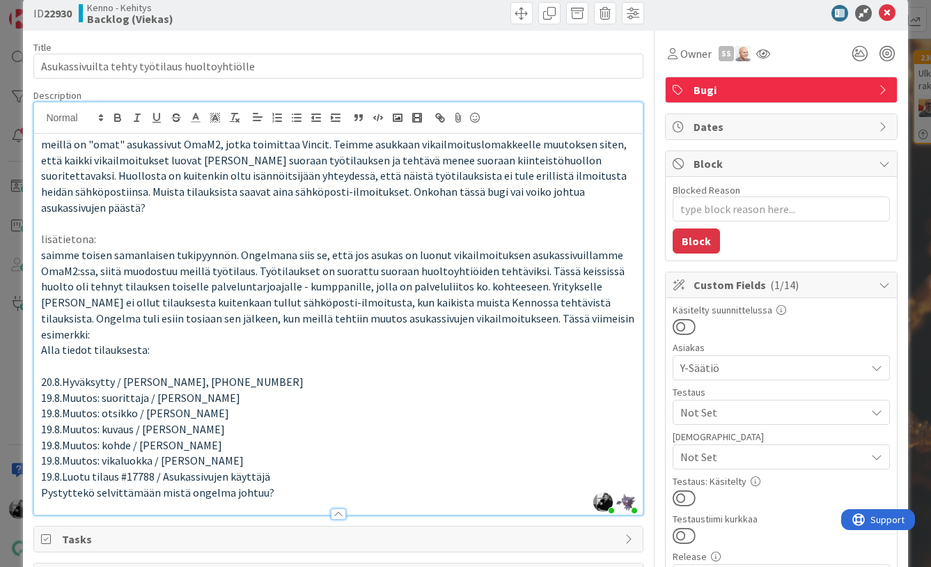
click at [498, 216] on p at bounding box center [338, 224] width 594 height 16
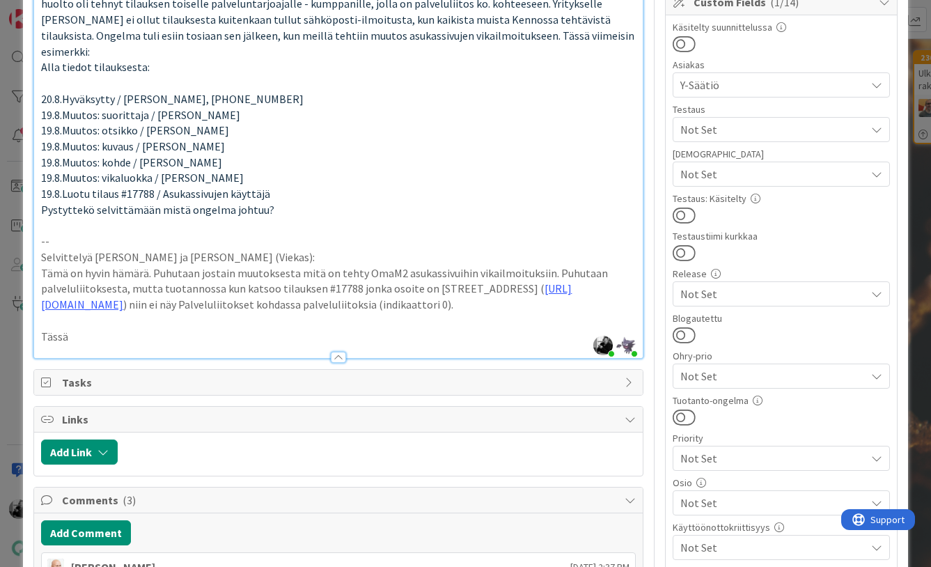
scroll to position [309, 0]
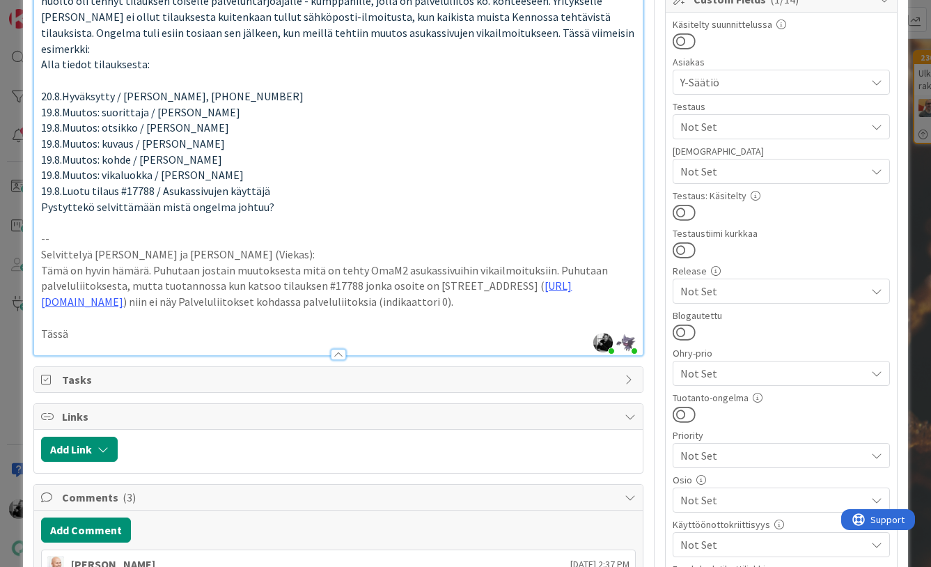
click at [654, 215] on div at bounding box center [654, 471] width 1 height 1453
click at [650, 350] on div "Title 45 / 128 Asukassivuilta tehty työtilaus huoltoyhtiölle Description [PERSO…" at bounding box center [464, 466] width 863 height 1442
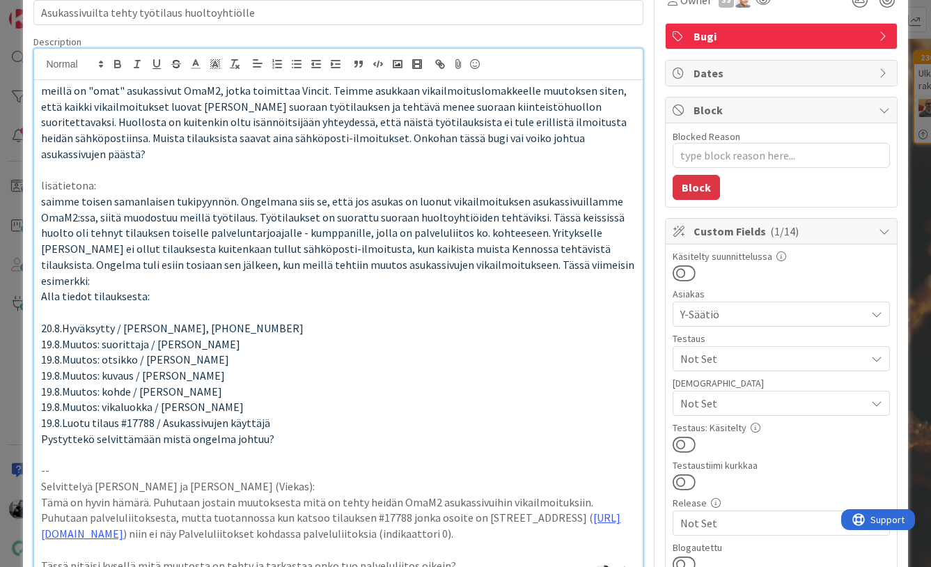
scroll to position [0, 0]
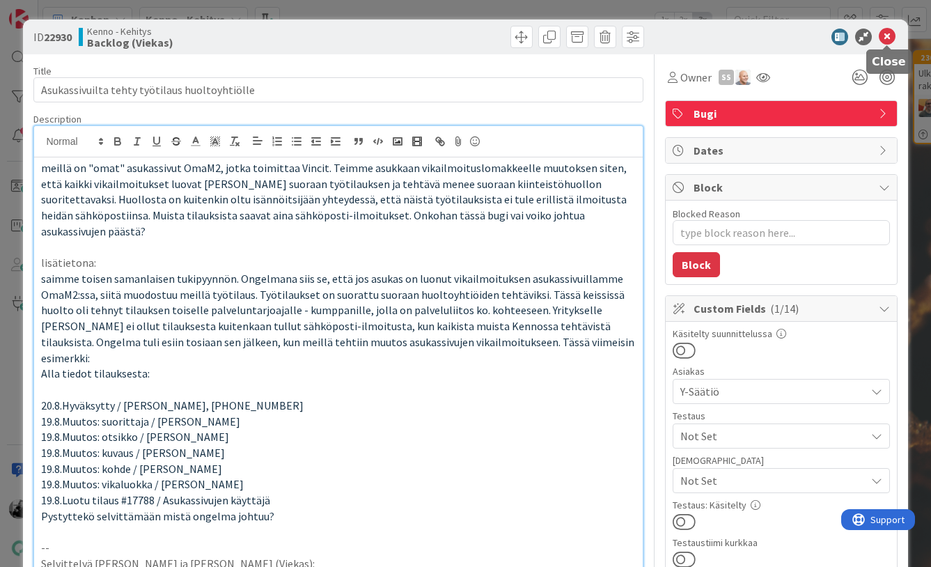
click at [884, 37] on icon at bounding box center [886, 37] width 17 height 17
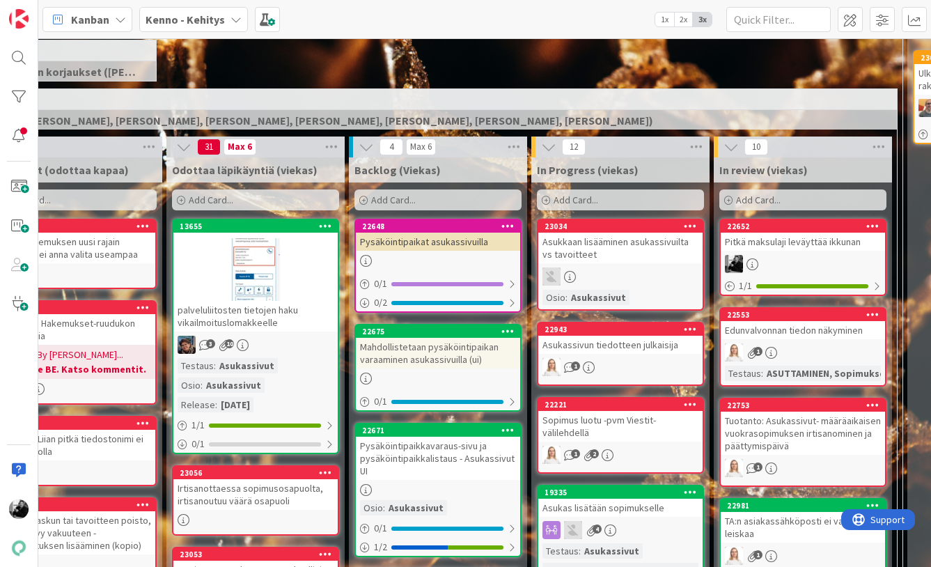
click at [469, 250] on div "Pysäköintipaikat asukassivuilla" at bounding box center [438, 241] width 164 height 18
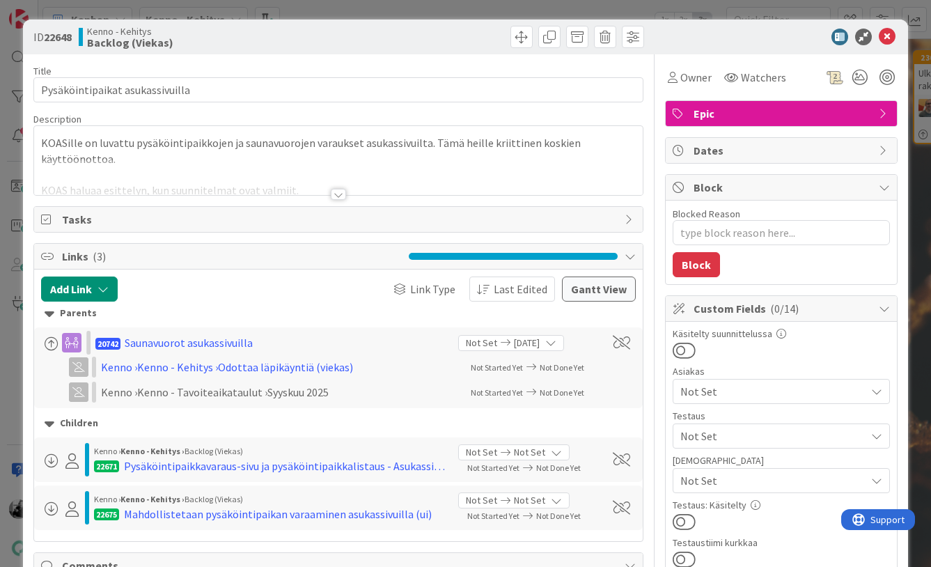
click at [345, 191] on div at bounding box center [338, 194] width 15 height 11
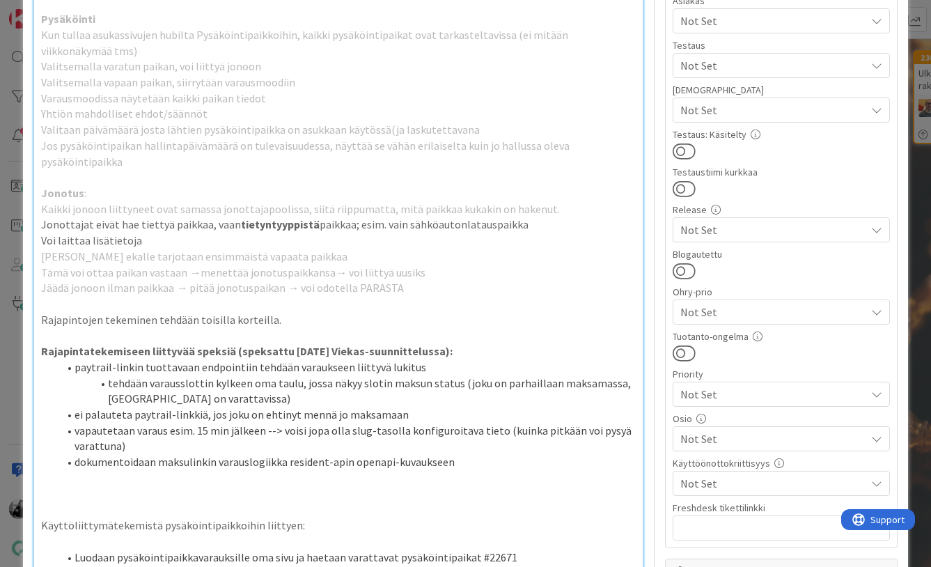
scroll to position [13, 0]
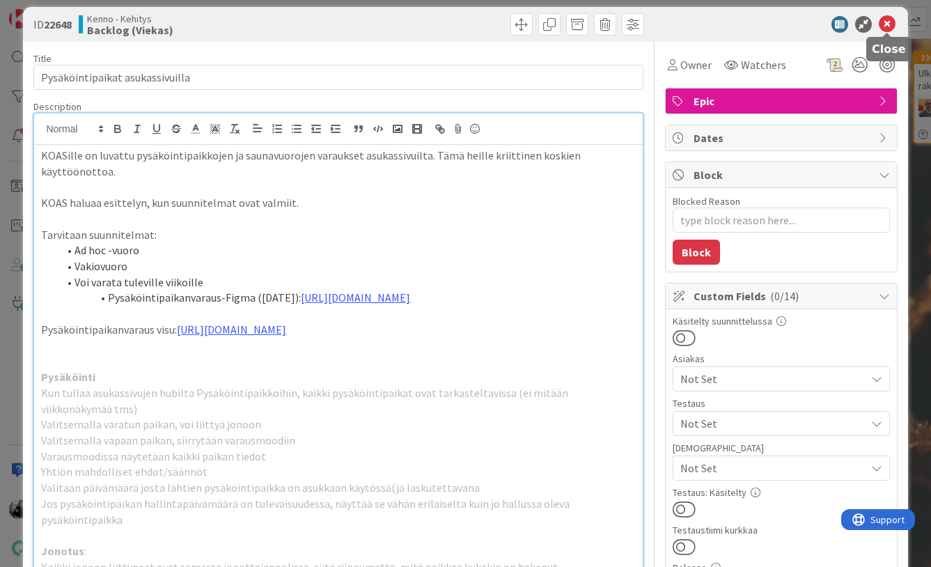
click at [887, 25] on icon at bounding box center [886, 24] width 17 height 17
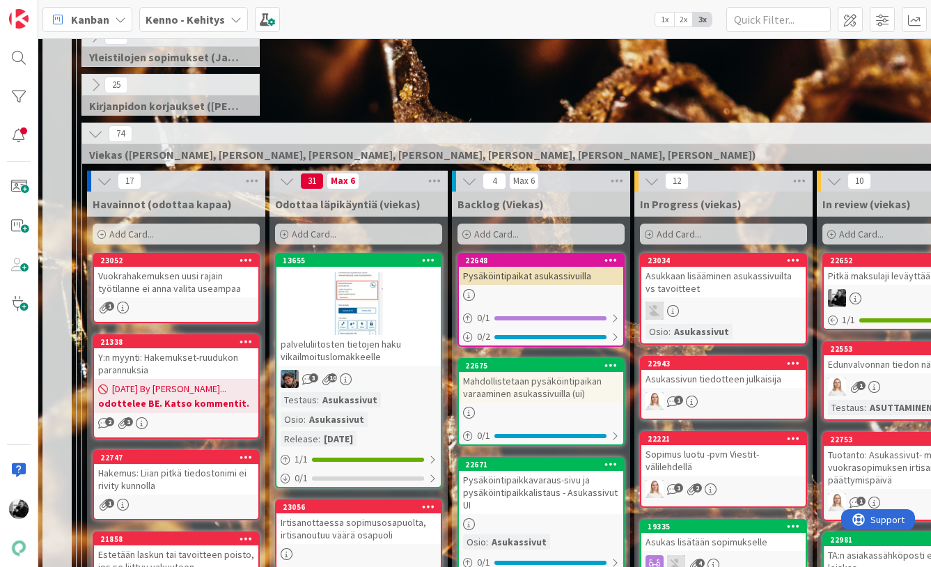
scroll to position [265, 1]
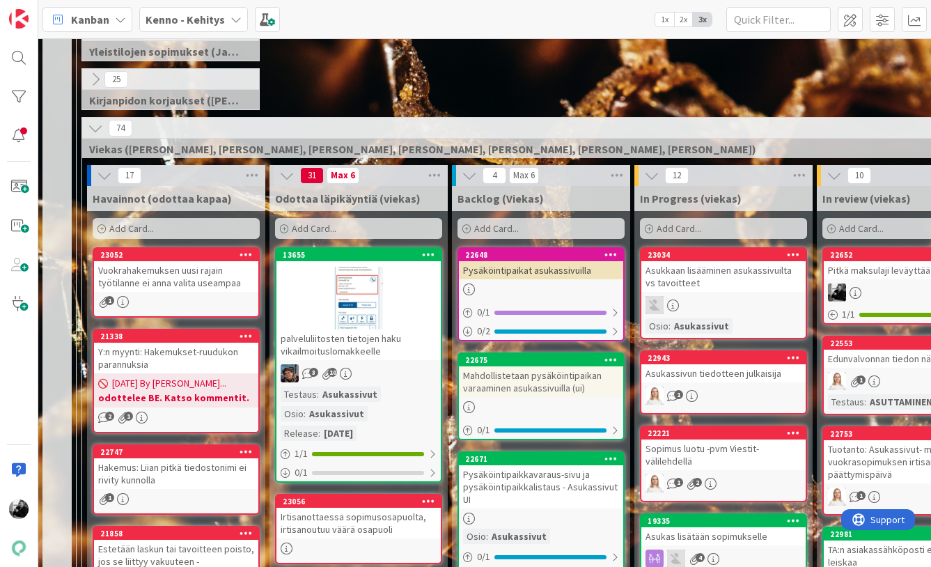
click at [592, 271] on div "Pysäköintipaikat asukassivuilla" at bounding box center [541, 270] width 164 height 18
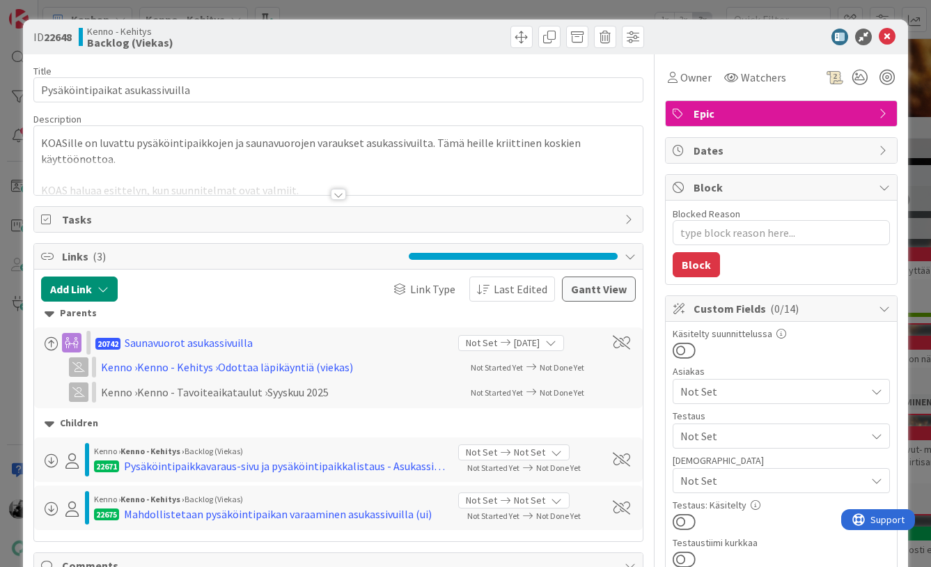
type textarea "x"
click at [338, 194] on div at bounding box center [338, 194] width 15 height 11
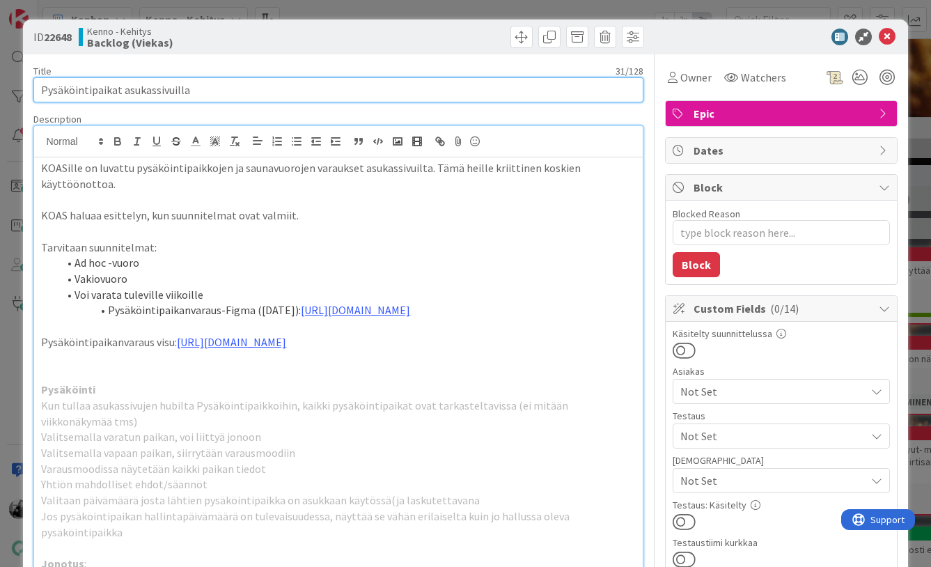
click at [47, 88] on input "Pysäköintipaikat asukassivuilla" at bounding box center [337, 89] width 609 height 25
type input "ysäköintipaikat asukassivuilla"
type textarea "x"
type input "🅿️ysäköintipaikat asukassivuilla"
click at [235, 90] on input "🅿️ysäköintipaikat asukassivuilla" at bounding box center [337, 89] width 609 height 25
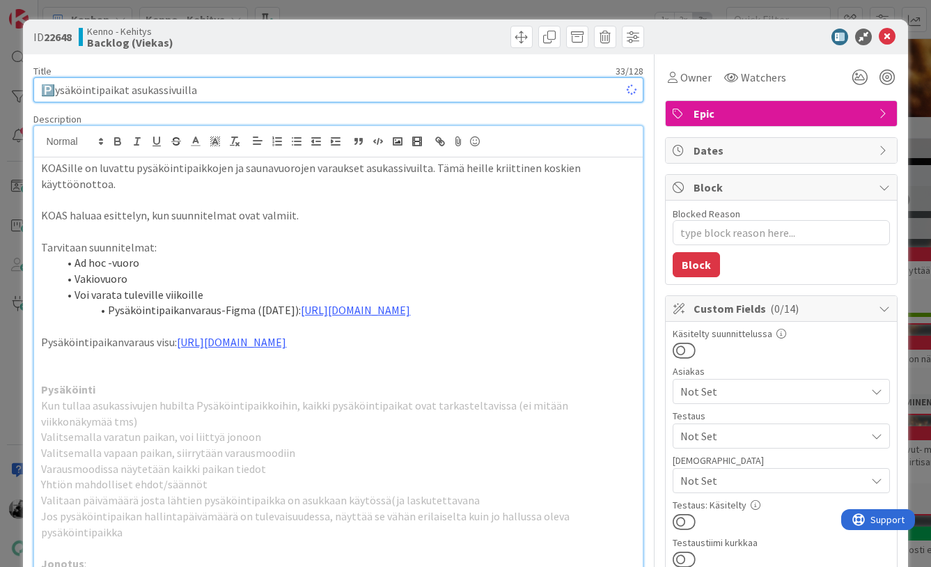
type textarea "x"
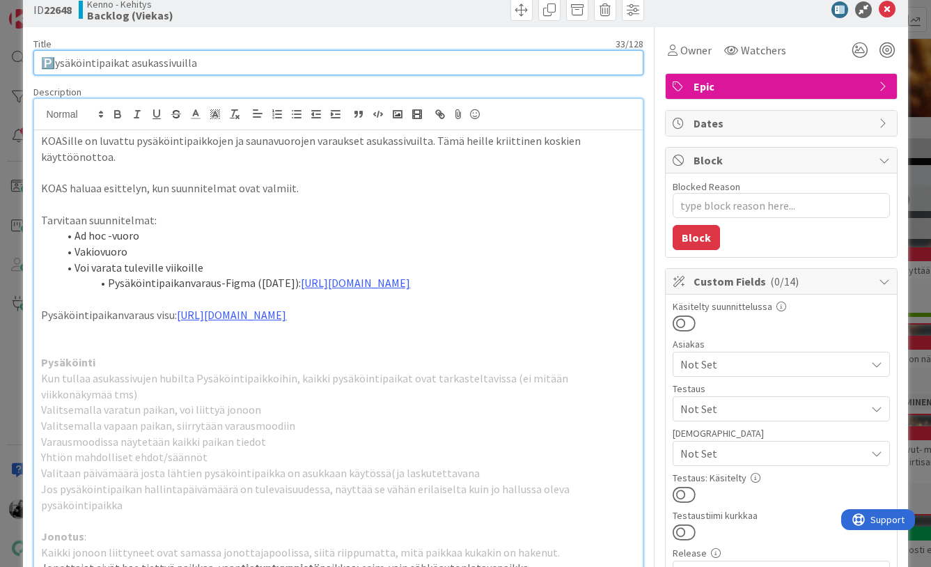
scroll to position [19, 0]
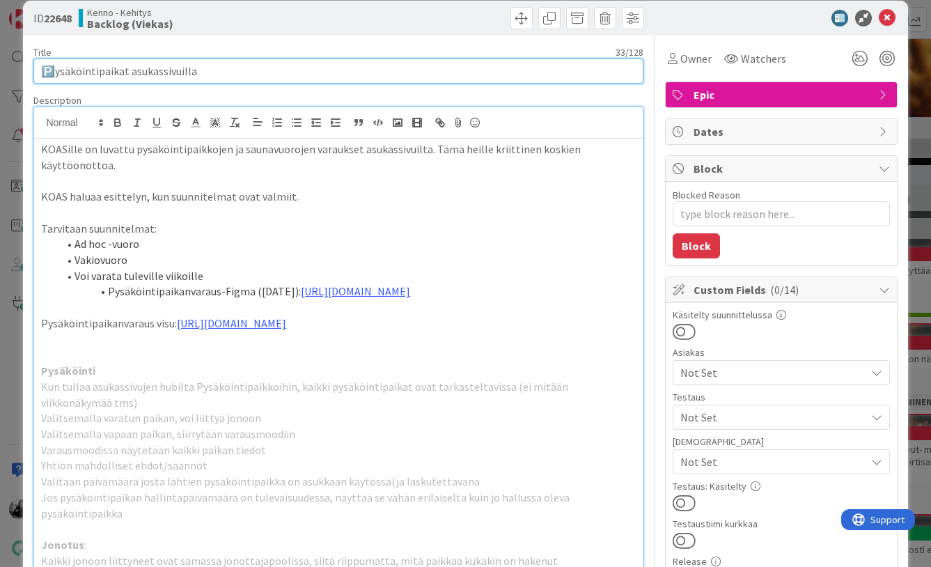
type input "🅿️ysäköintipaikat asukassivuilla"
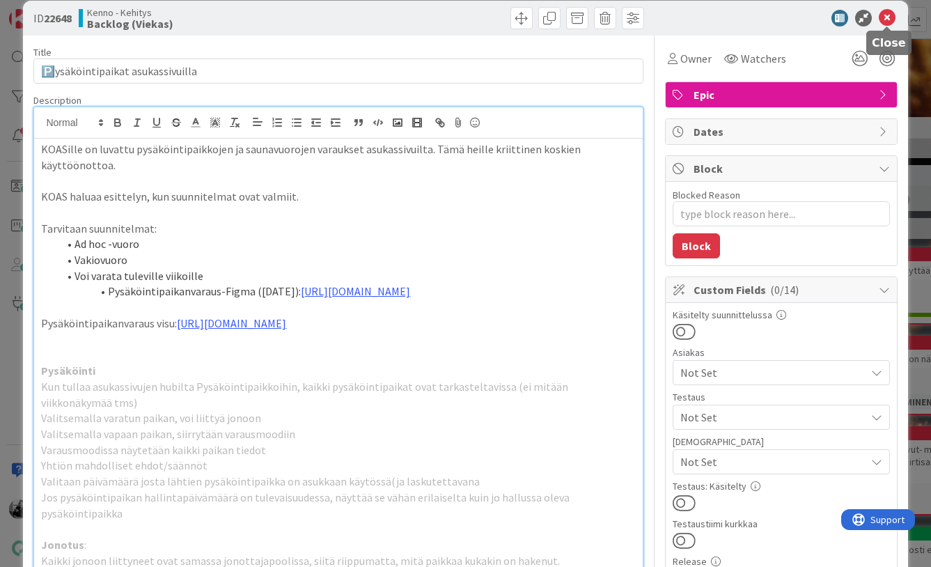
click at [890, 18] on icon at bounding box center [886, 18] width 17 height 17
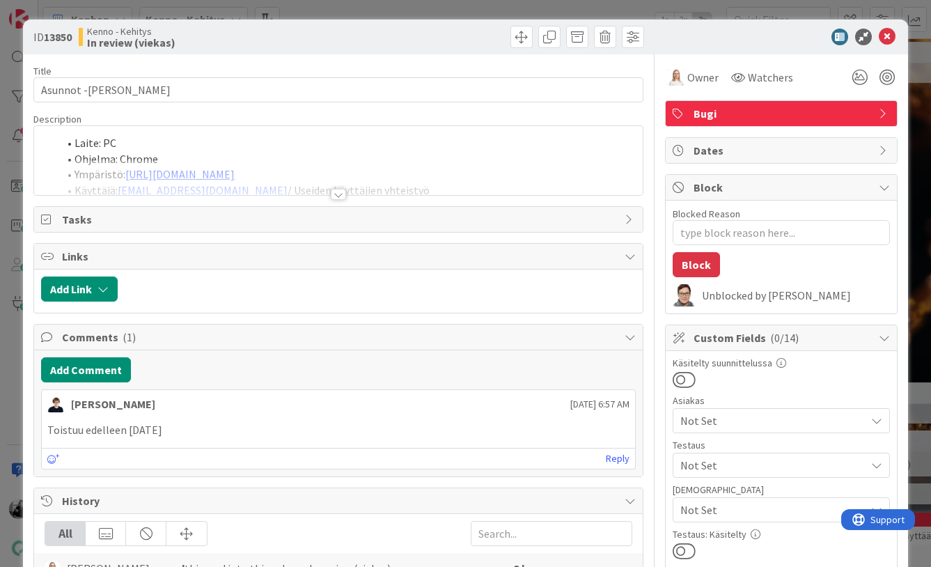
click at [341, 199] on div at bounding box center [338, 194] width 15 height 11
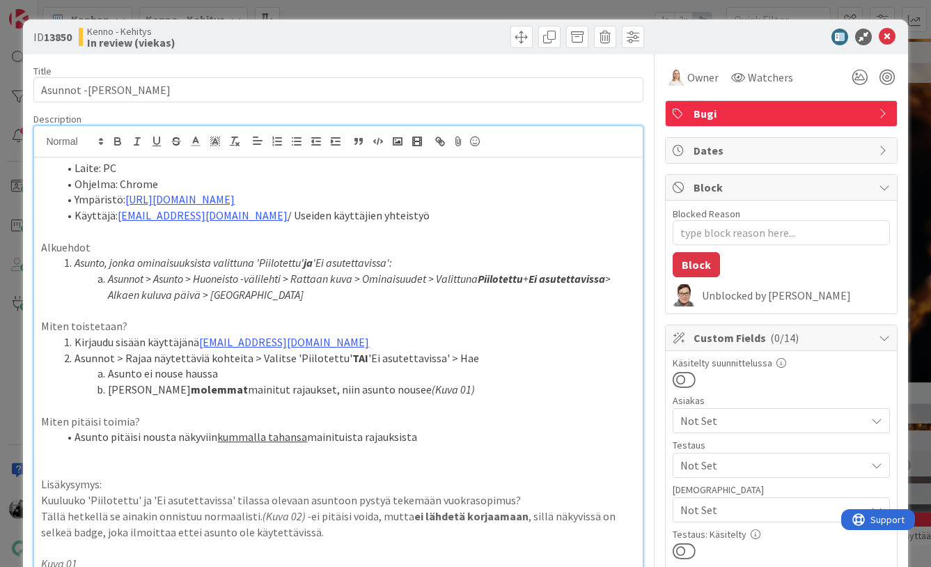
type textarea "x"
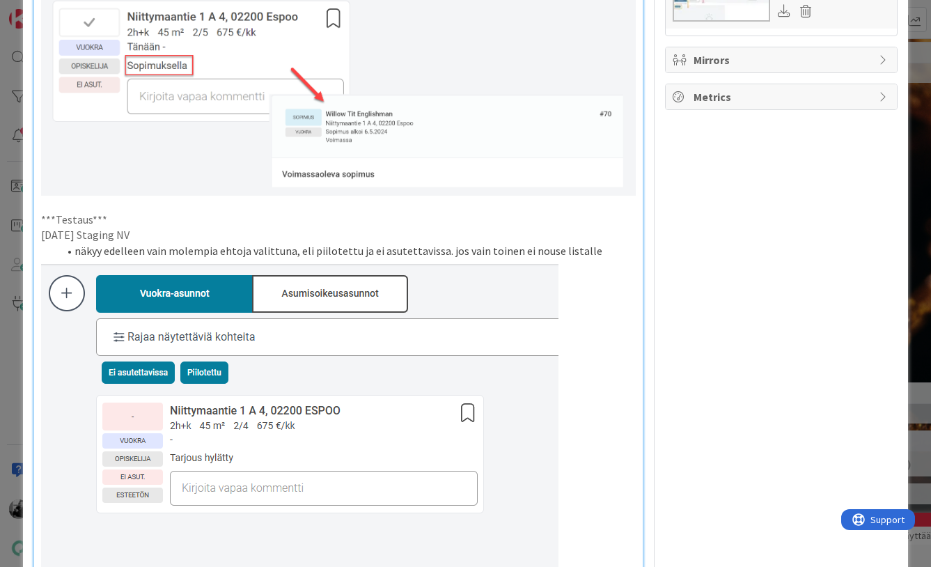
scroll to position [1330, 0]
